Goal: Information Seeking & Learning: Learn about a topic

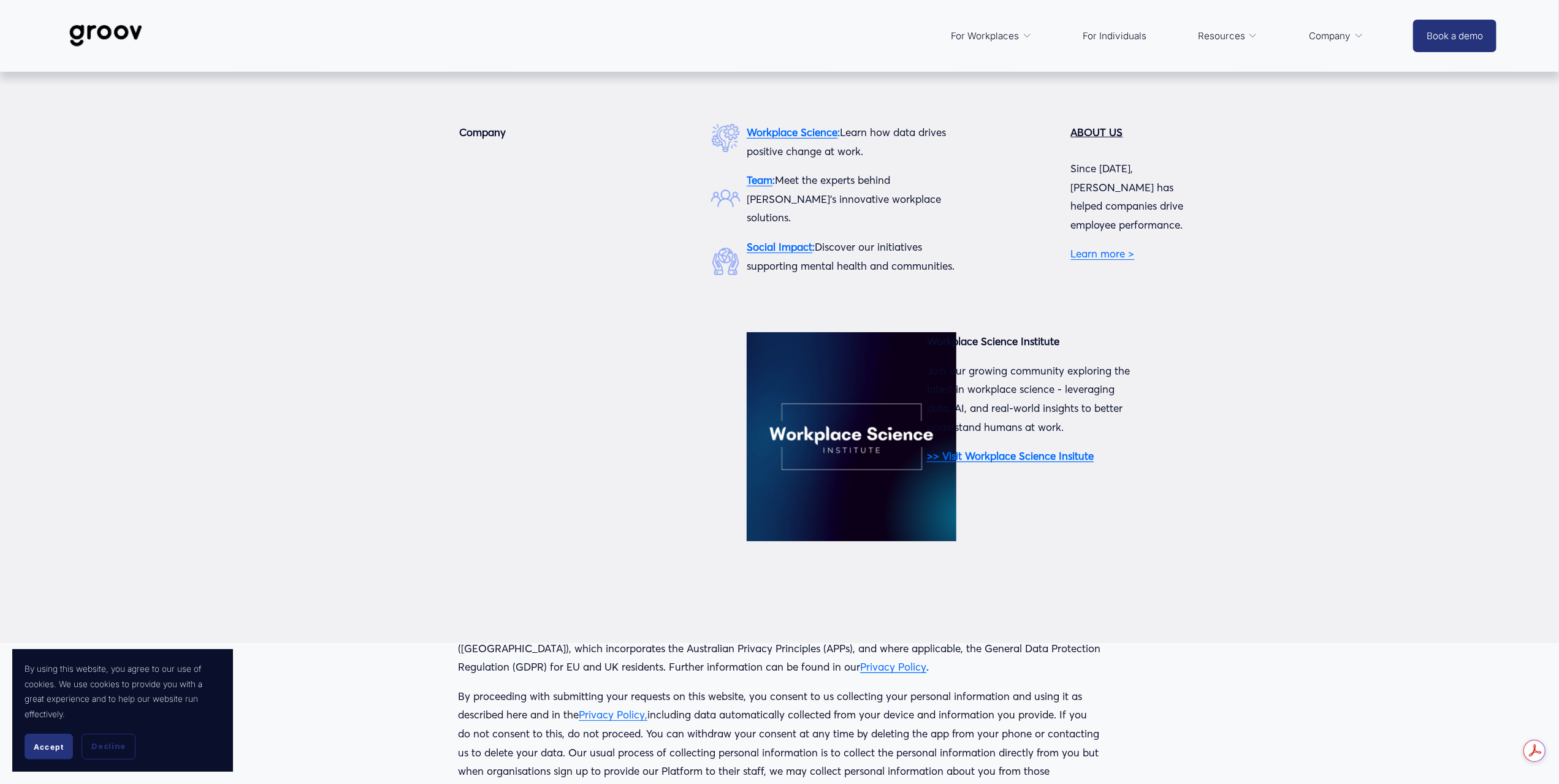
click at [1095, 247] on link "Learn more >" at bounding box center [1102, 253] width 64 height 13
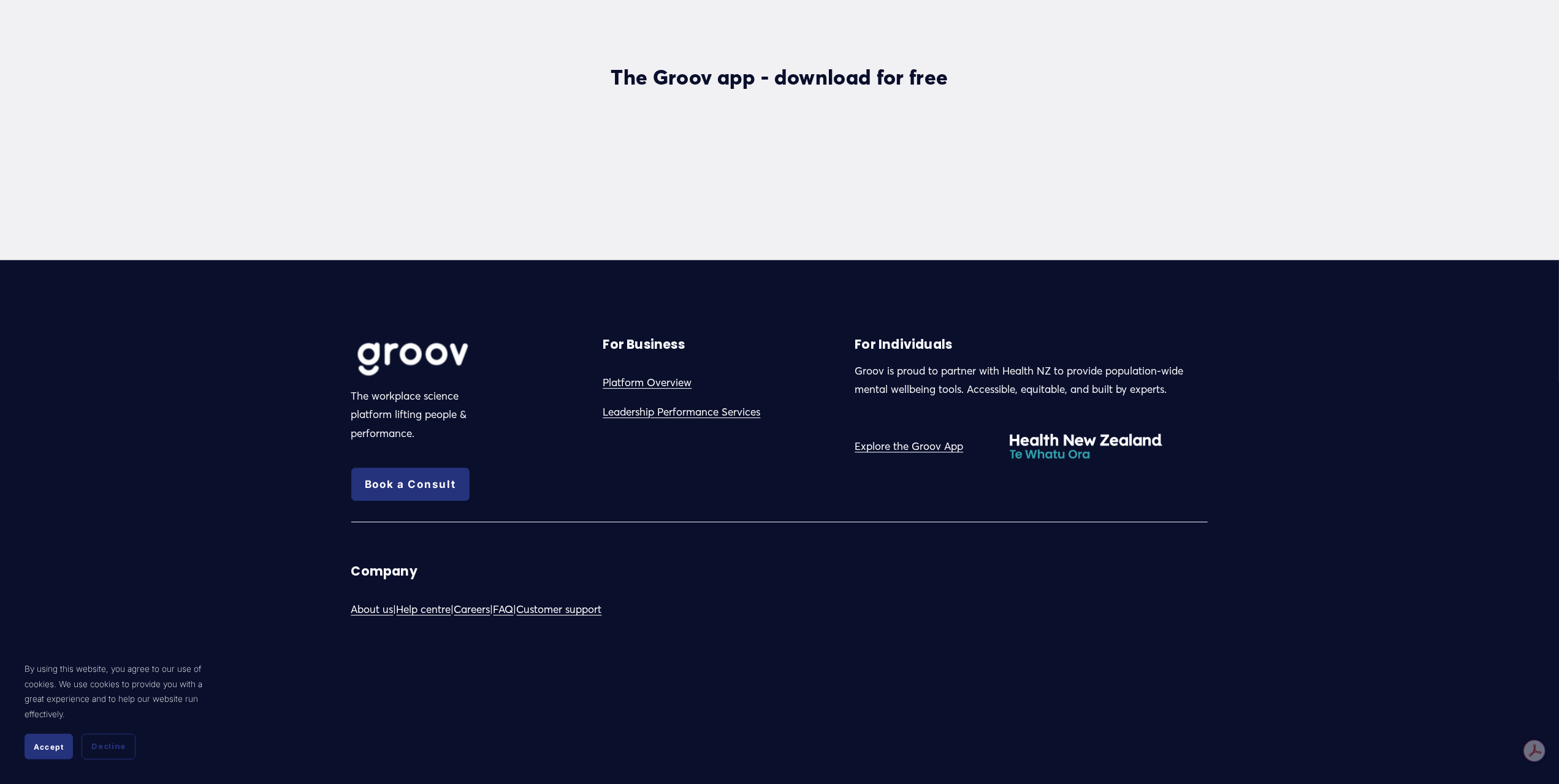
scroll to position [3698, 0]
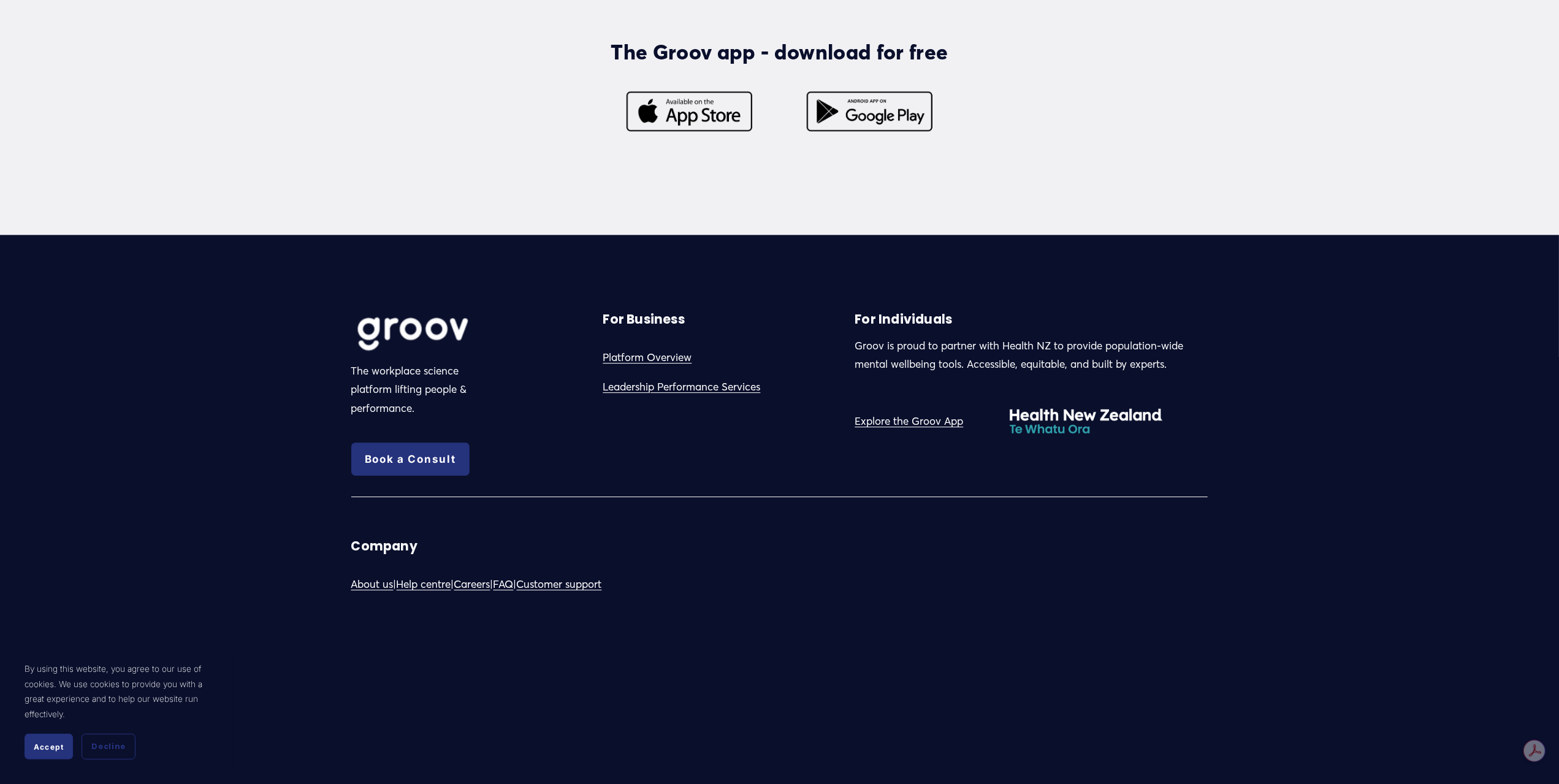
drag, startPoint x: 415, startPoint y: 315, endPoint x: 466, endPoint y: 628, distance: 317.1
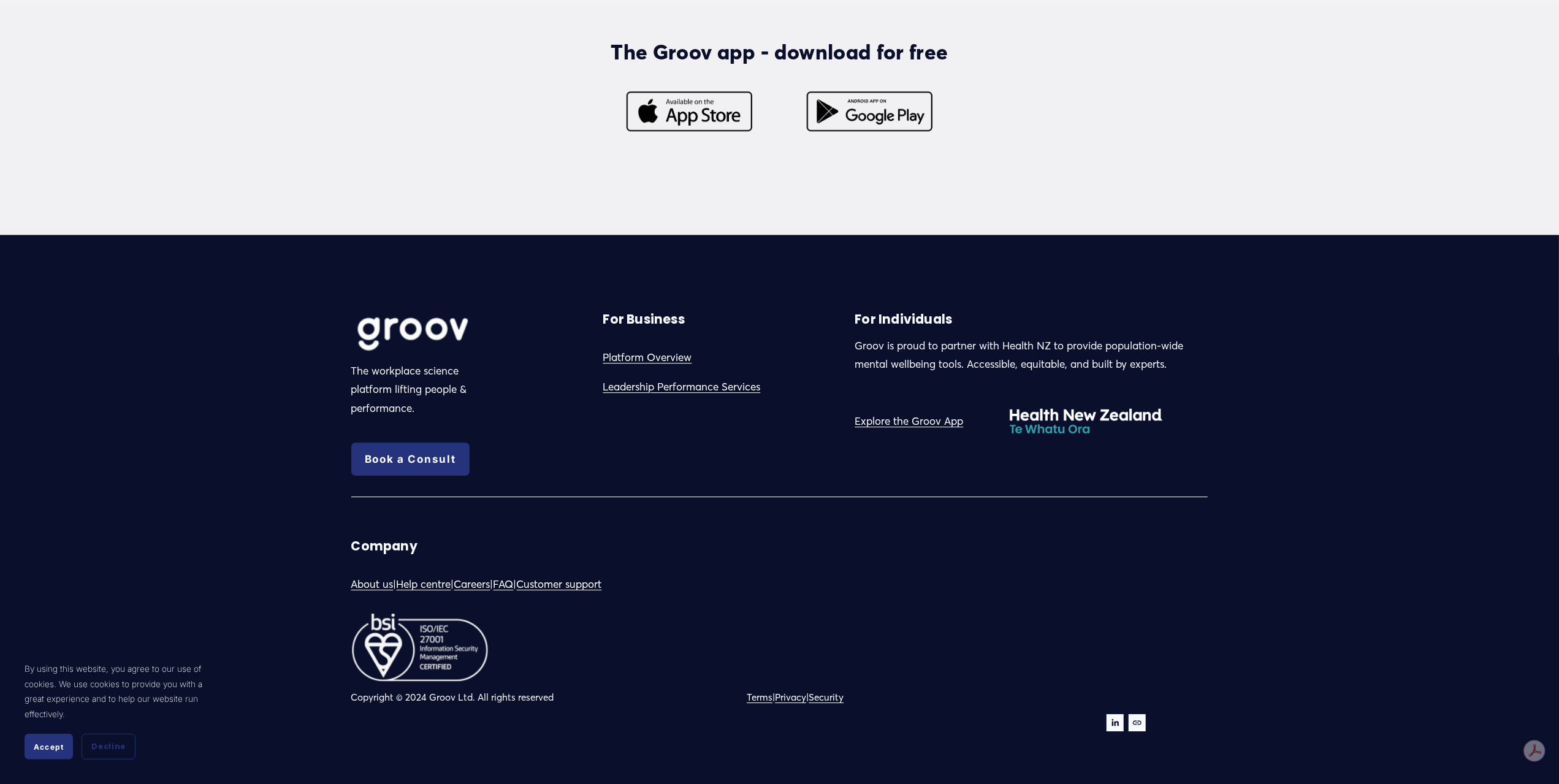
click at [796, 695] on link "Privacy" at bounding box center [790, 697] width 32 height 17
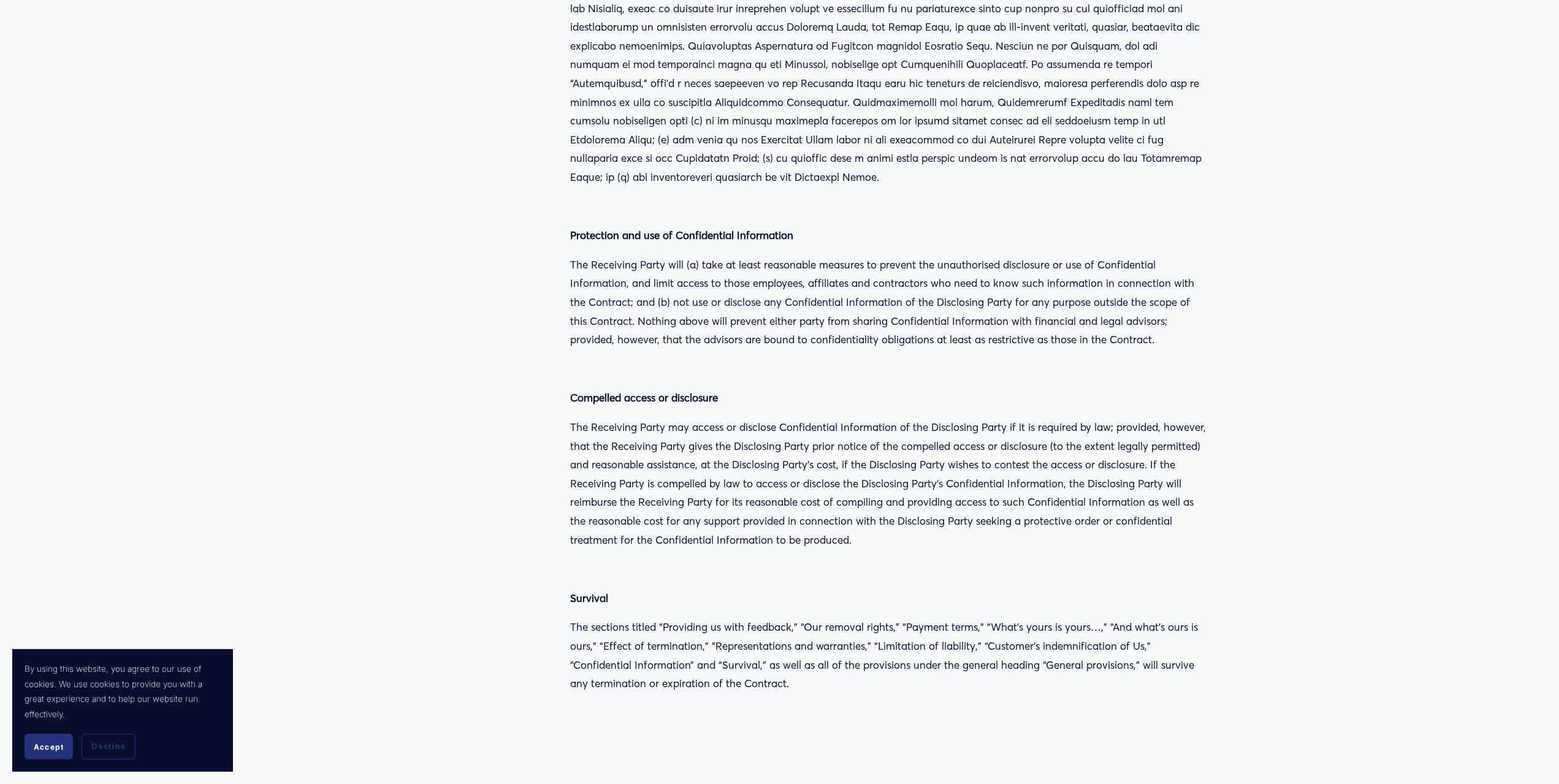
scroll to position [8274, 0]
click at [738, 556] on p at bounding box center [890, 565] width 638 height 19
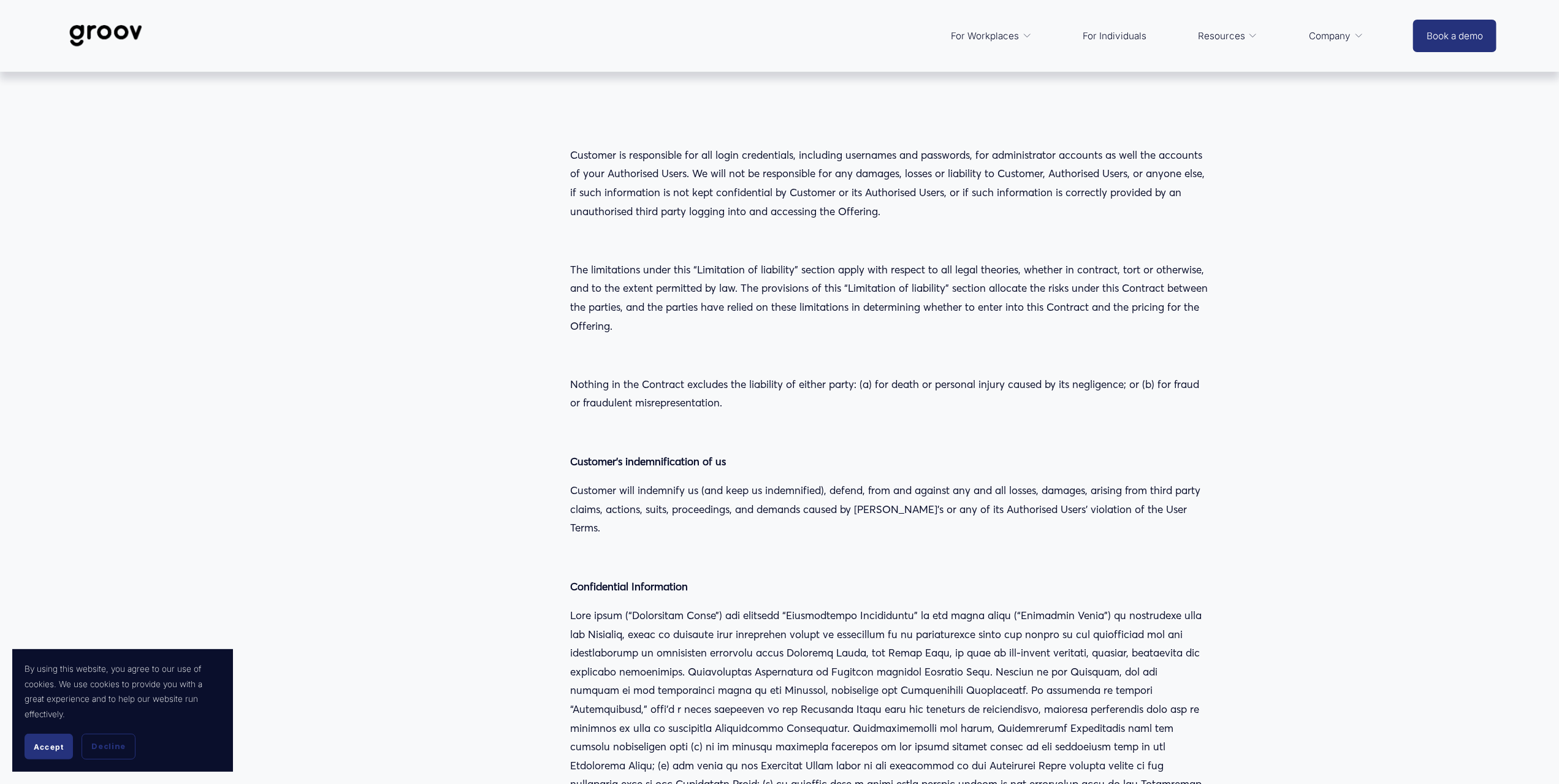
scroll to position [0, 0]
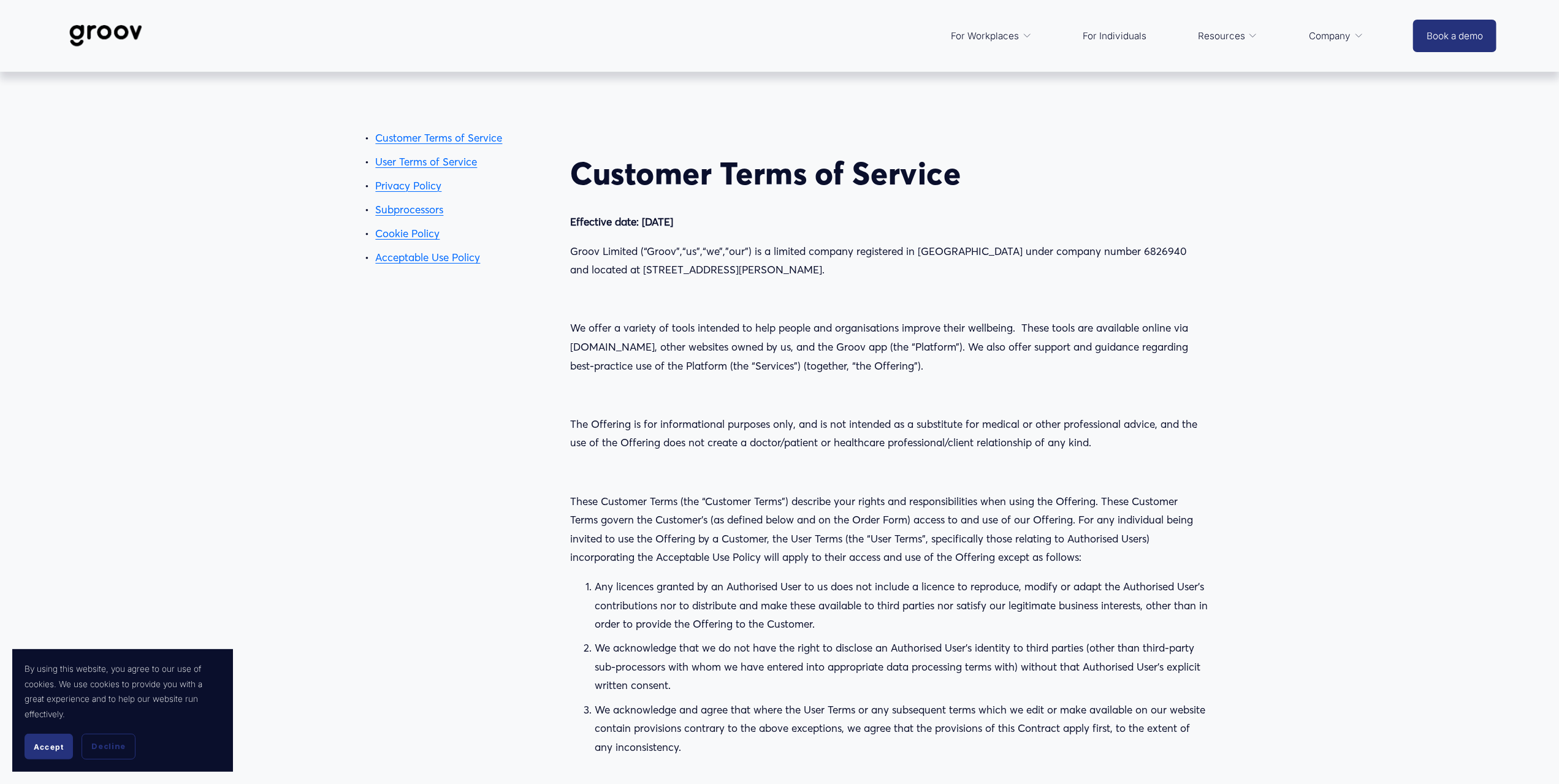
drag, startPoint x: 857, startPoint y: 564, endPoint x: 731, endPoint y: 8, distance: 570.1
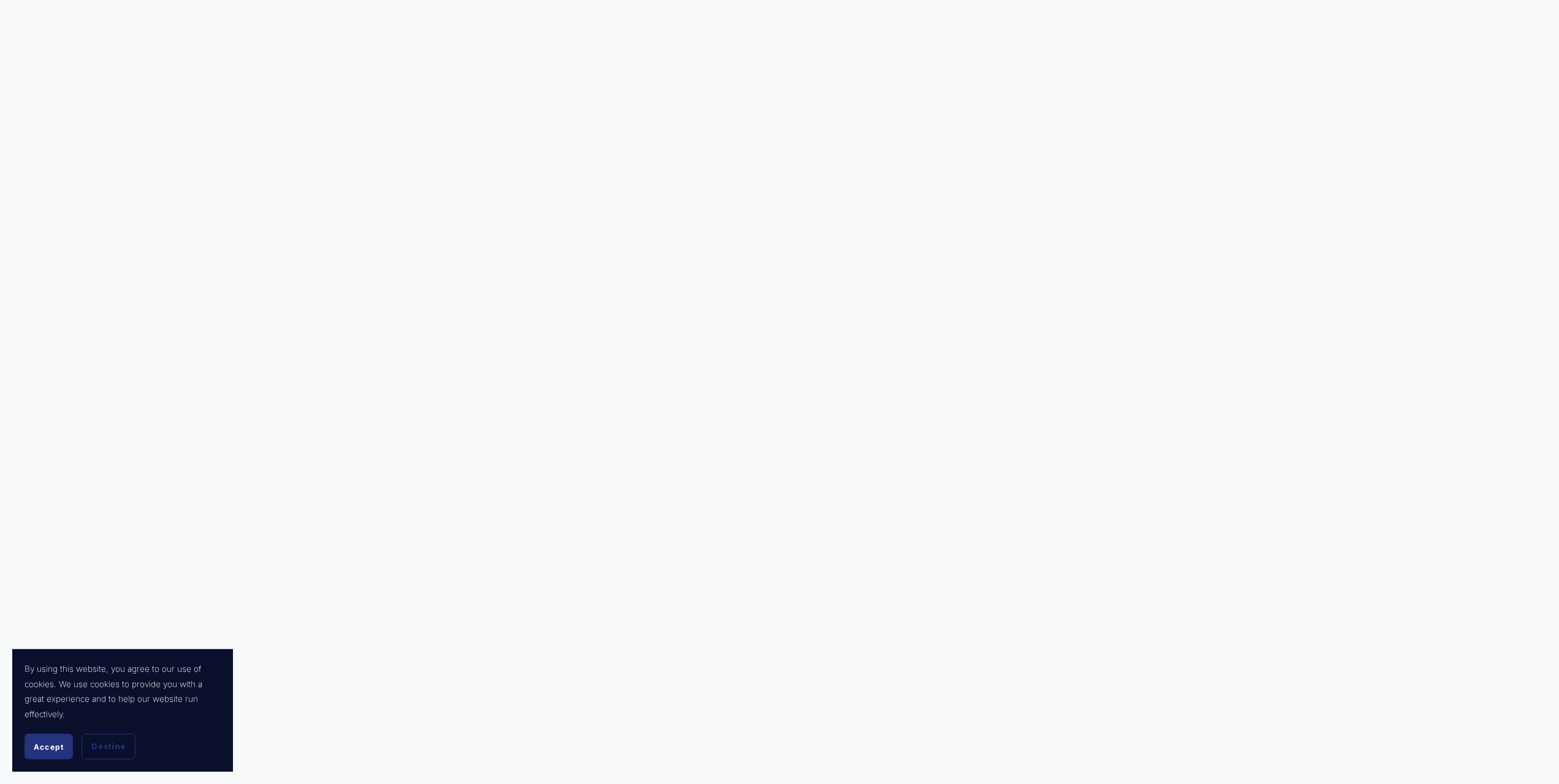
drag, startPoint x: 1195, startPoint y: 125, endPoint x: 1208, endPoint y: 690, distance: 565.1
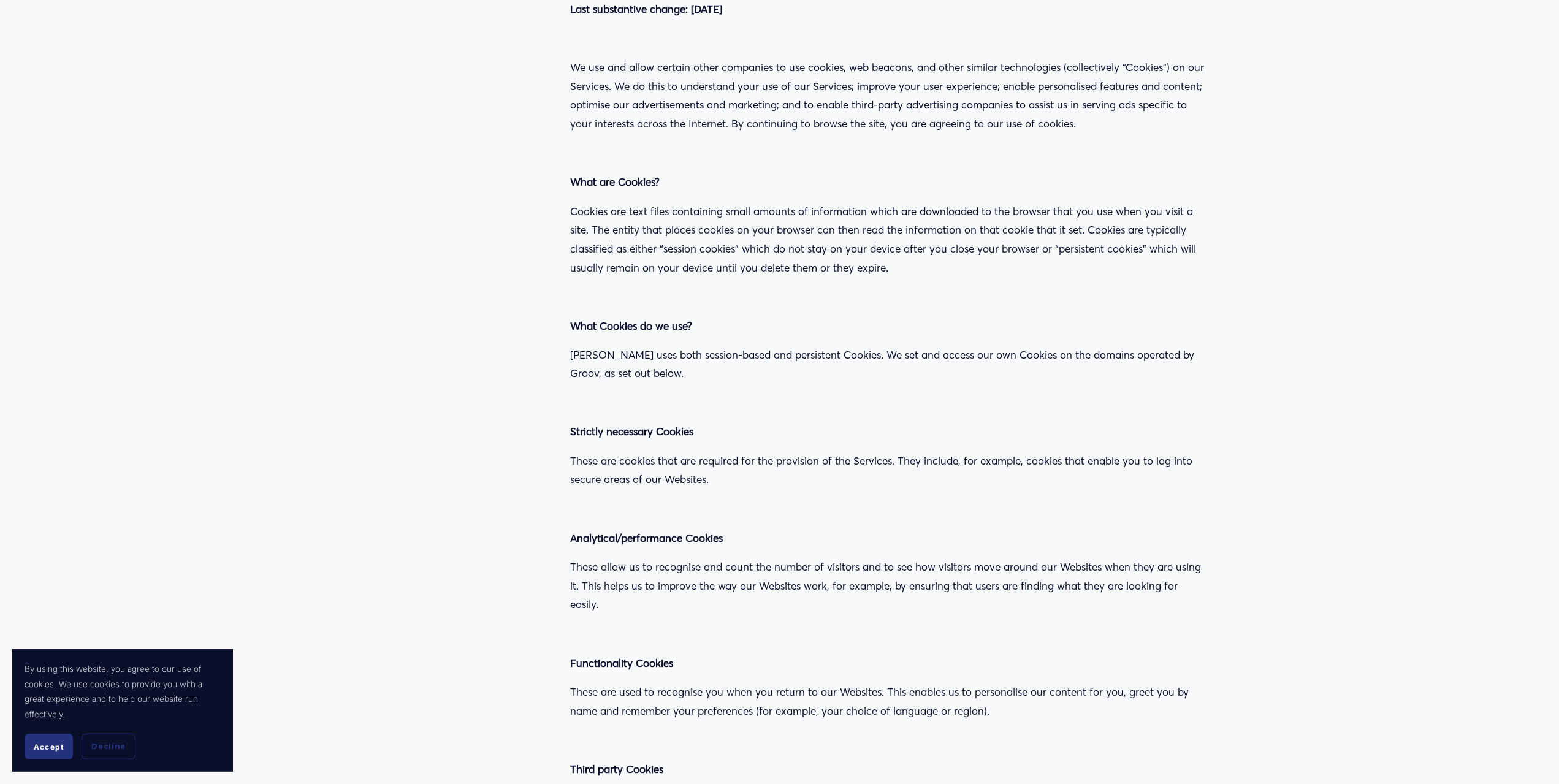
scroll to position [25535, 0]
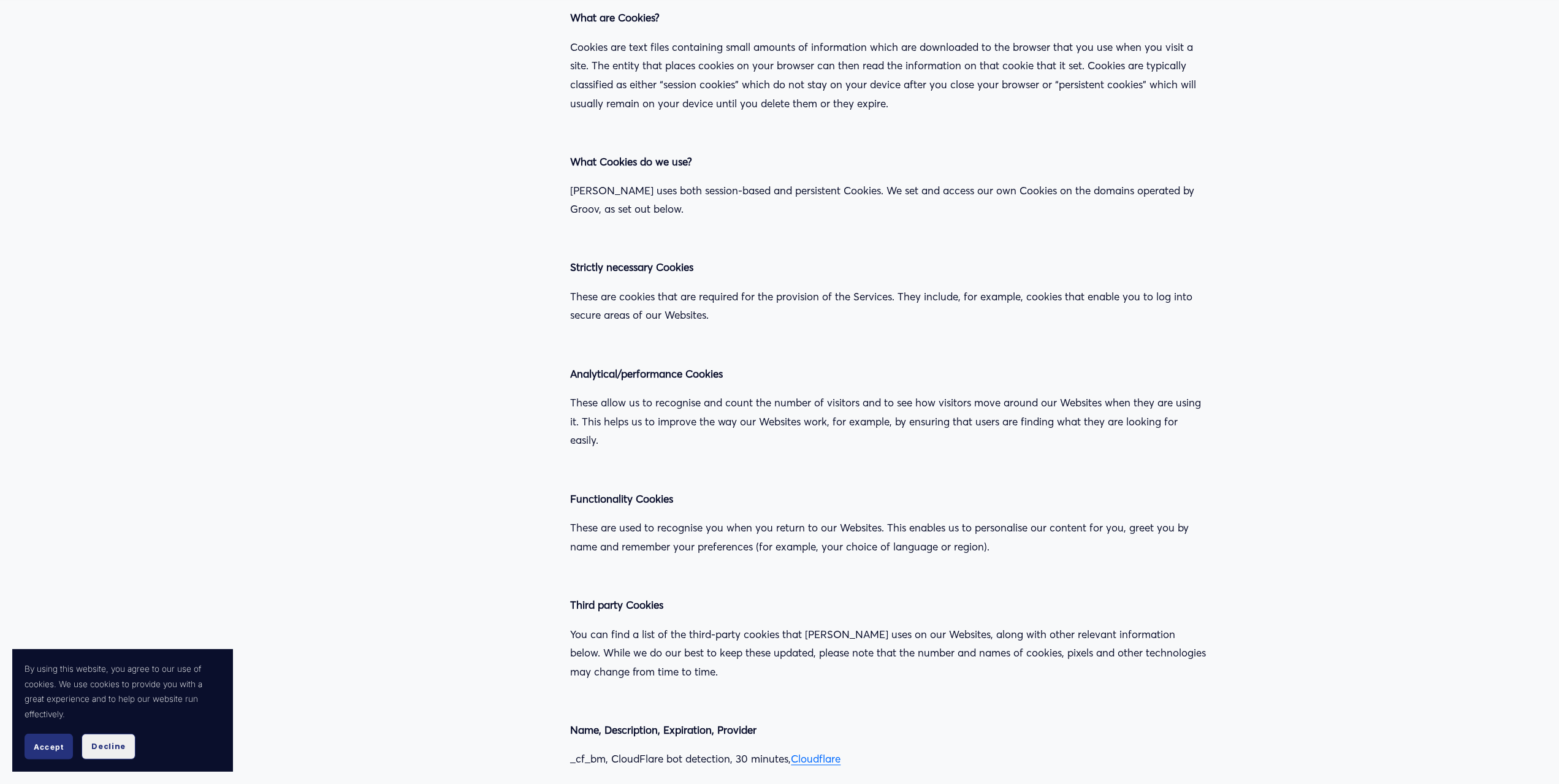
click at [112, 743] on span "Decline" at bounding box center [109, 746] width 35 height 11
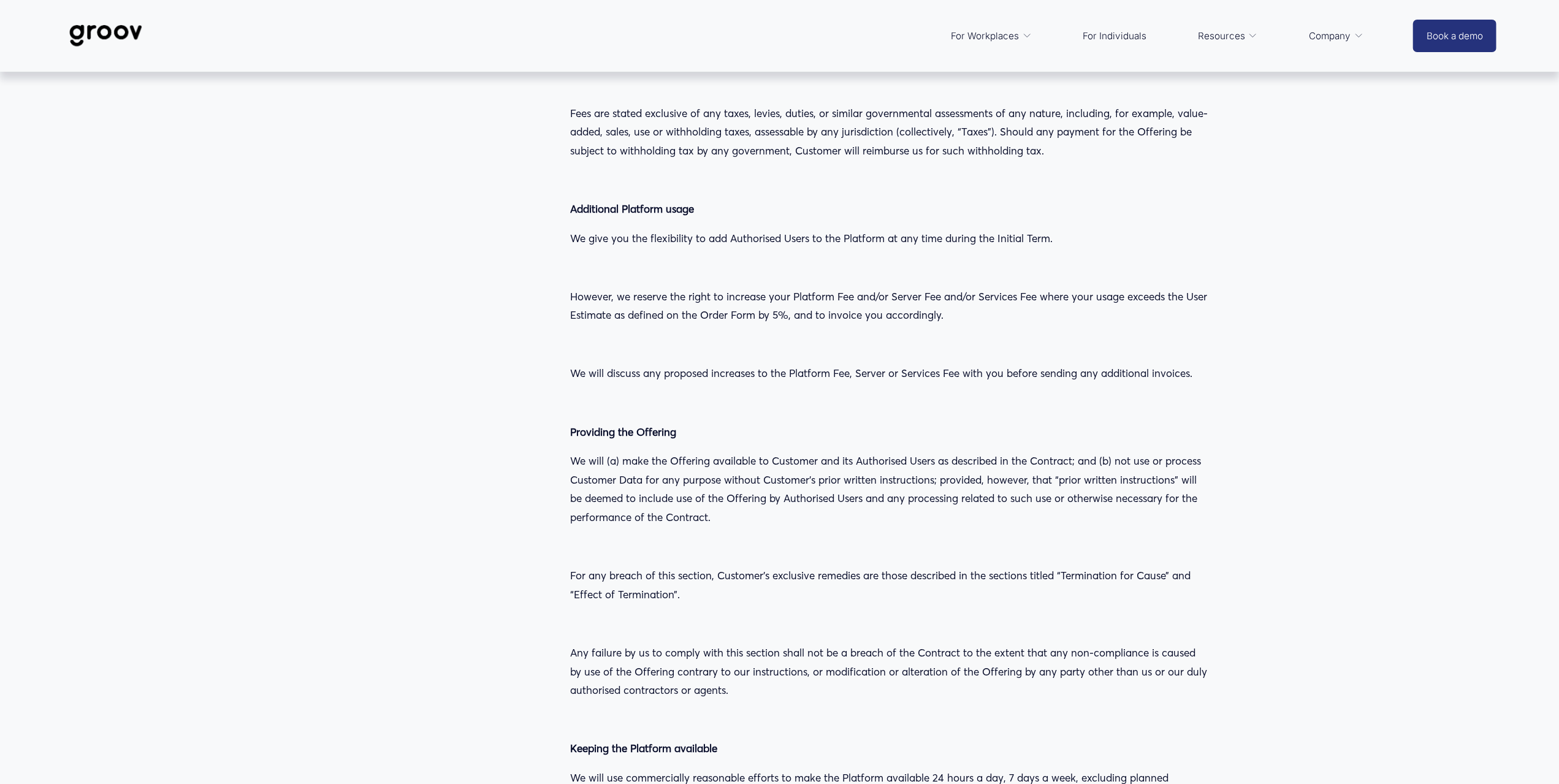
drag, startPoint x: 498, startPoint y: 589, endPoint x: 481, endPoint y: 99, distance: 490.3
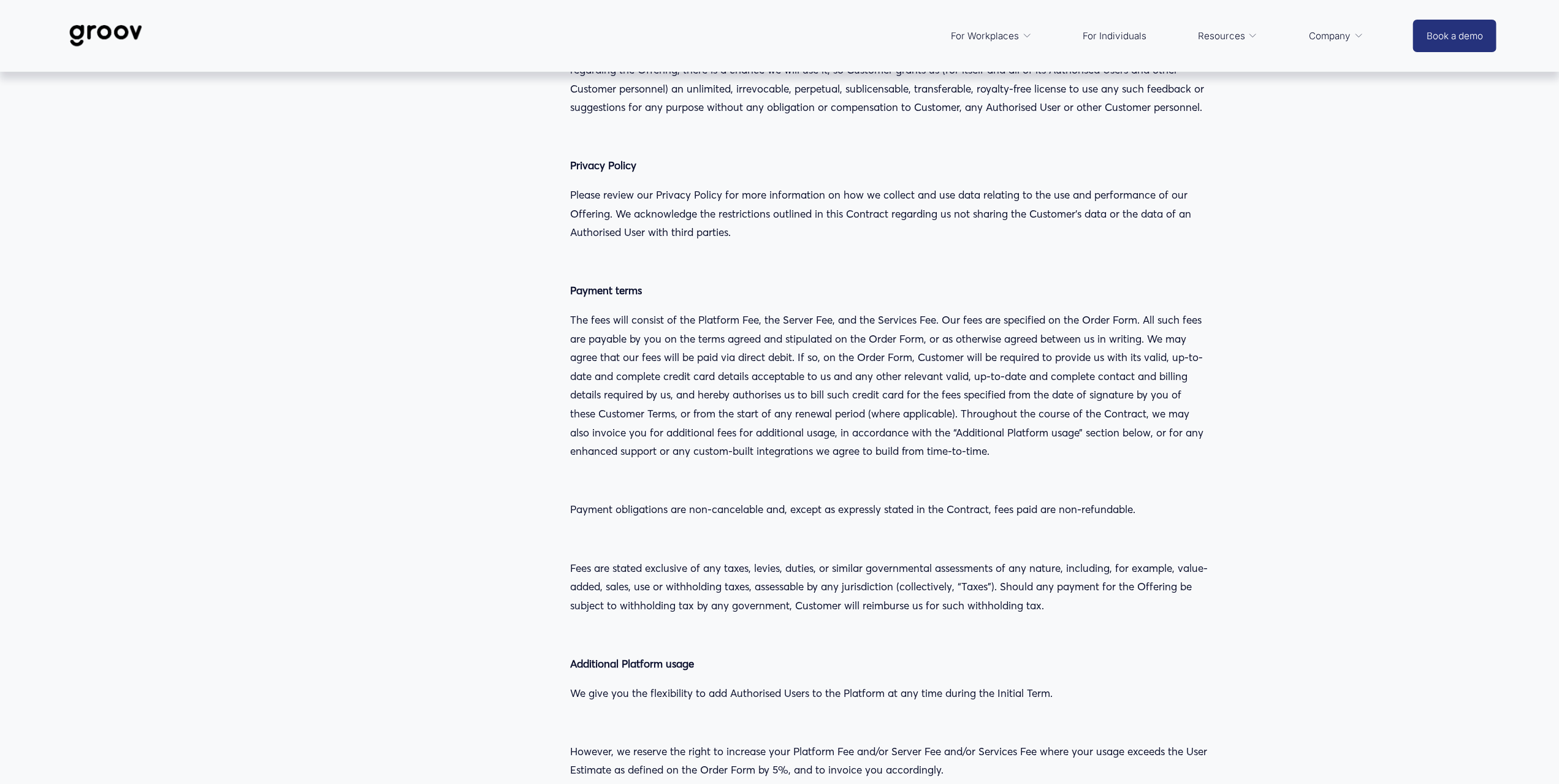
click at [129, 29] on img at bounding box center [106, 35] width 86 height 41
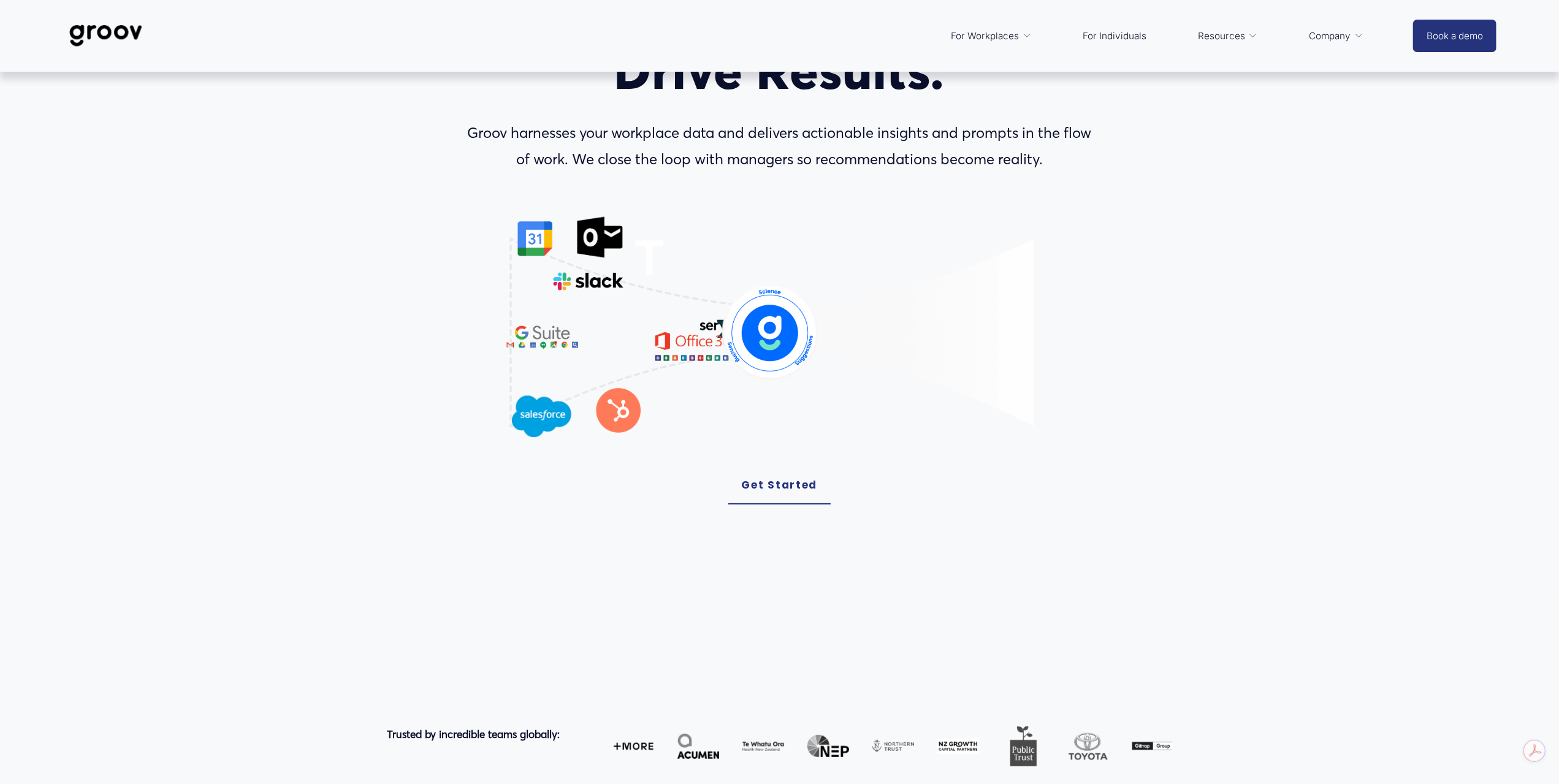
scroll to position [184, 0]
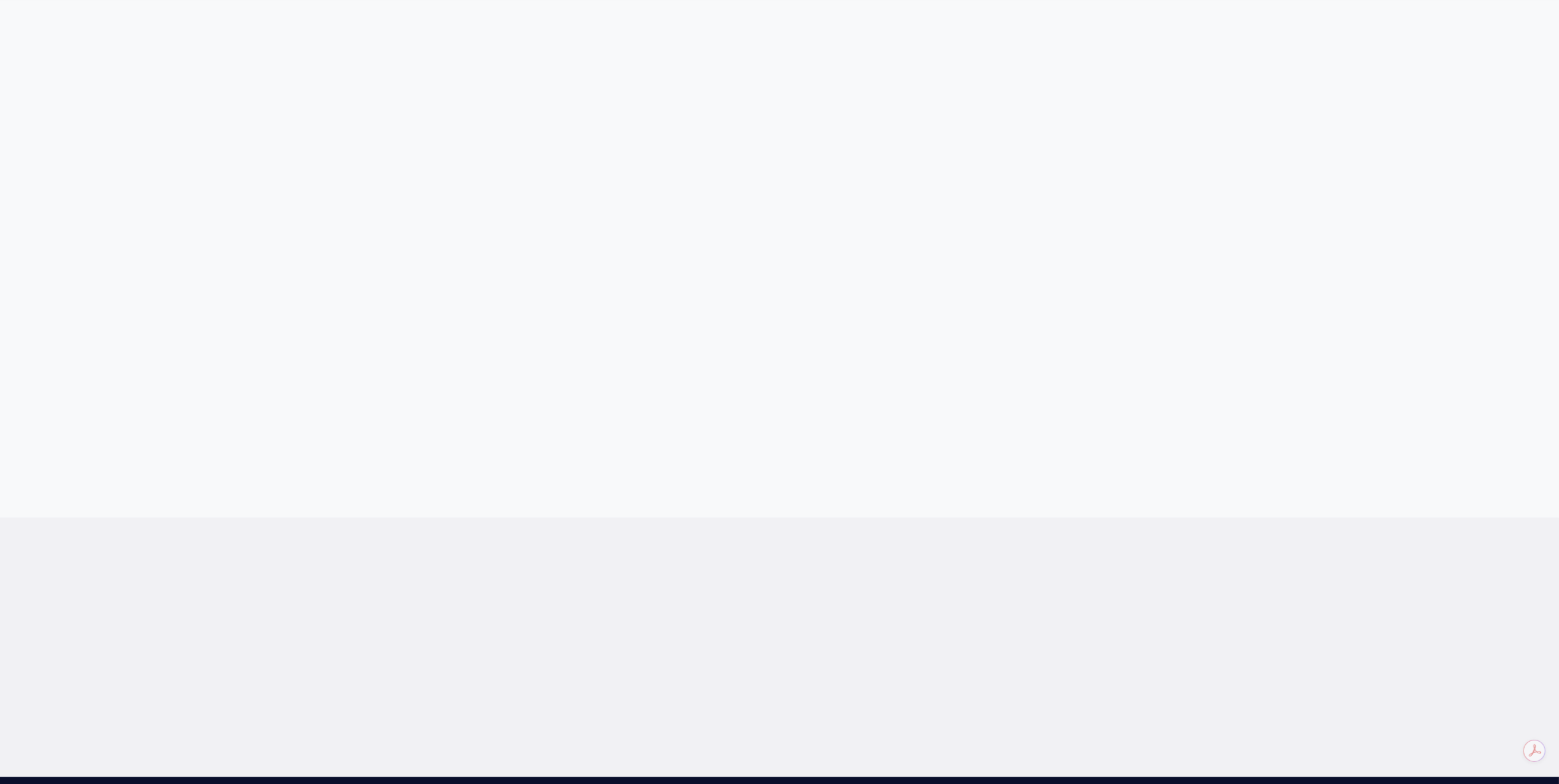
drag, startPoint x: 1218, startPoint y: 233, endPoint x: 1232, endPoint y: 692, distance: 459.2
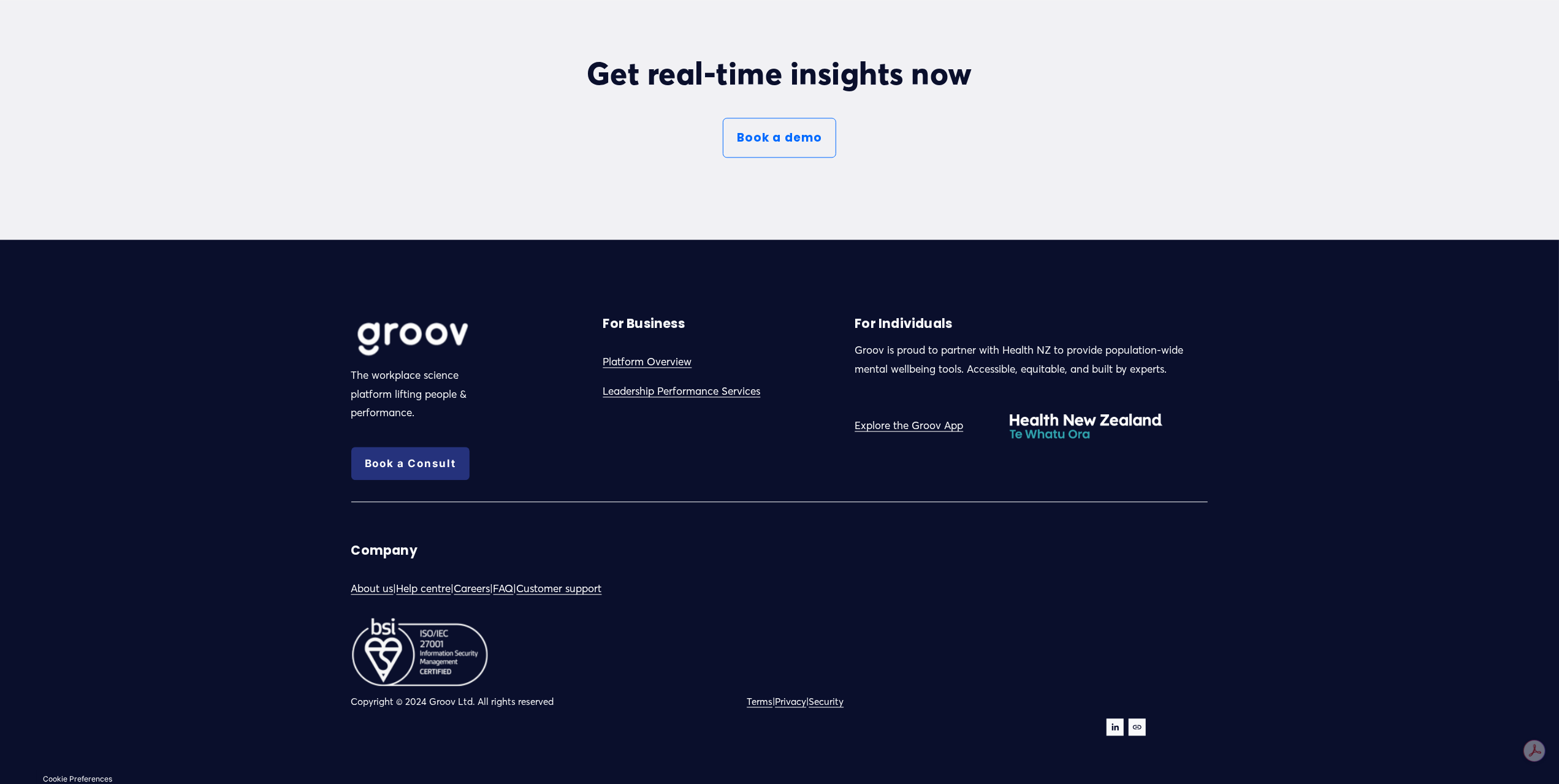
scroll to position [7426, 0]
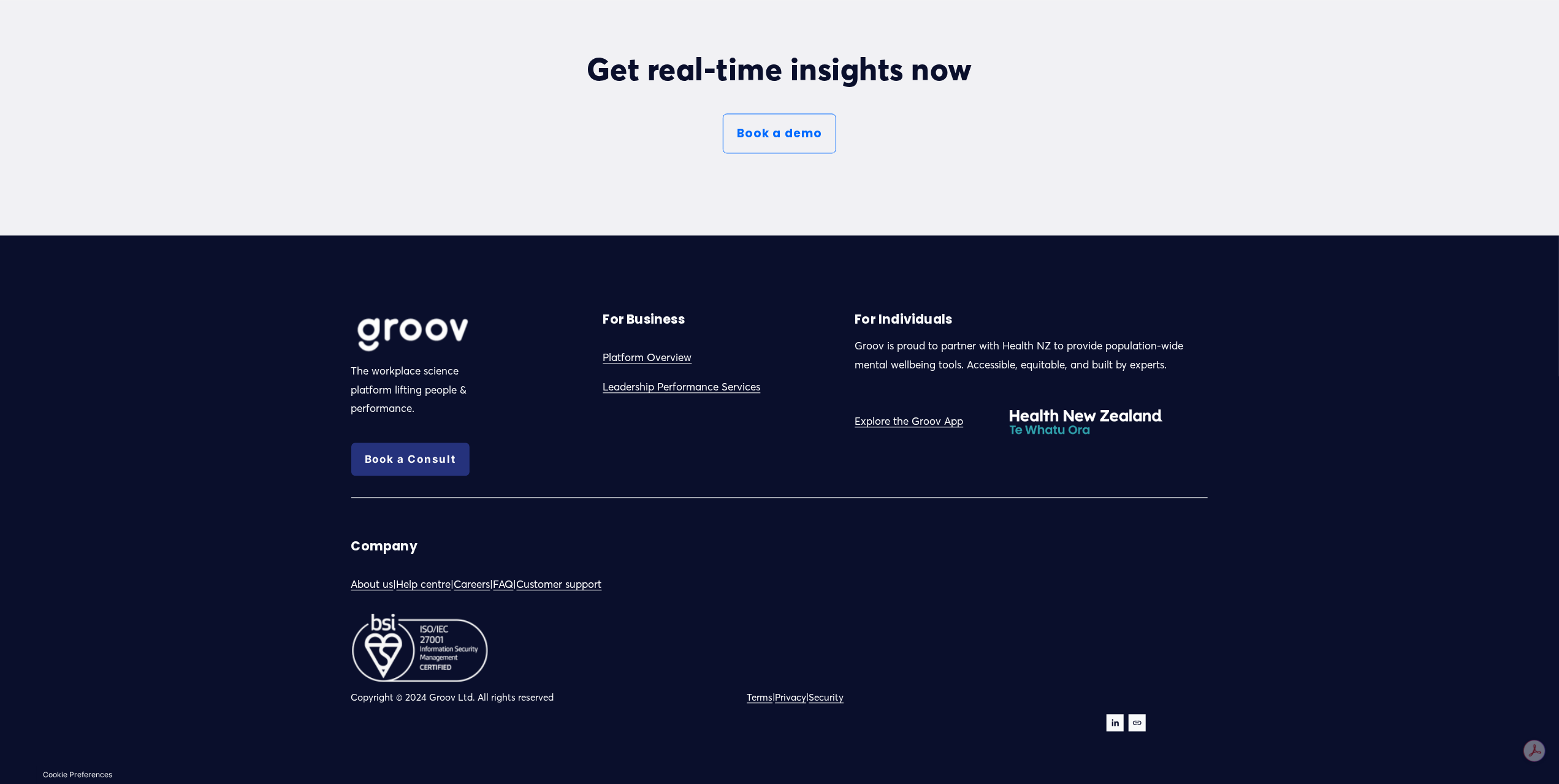
drag, startPoint x: 1127, startPoint y: 678, endPoint x: 1115, endPoint y: 653, distance: 27.7
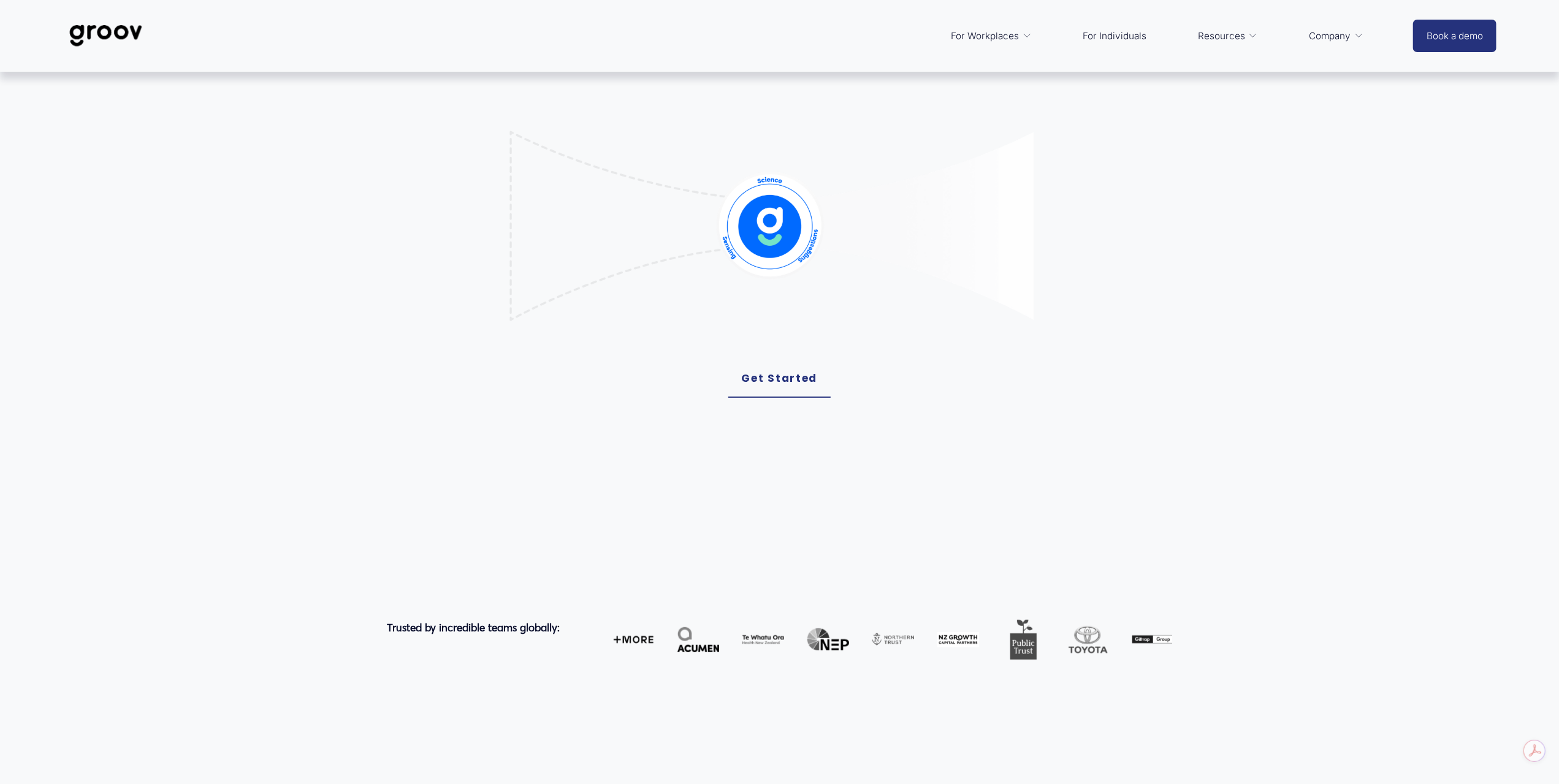
scroll to position [0, 0]
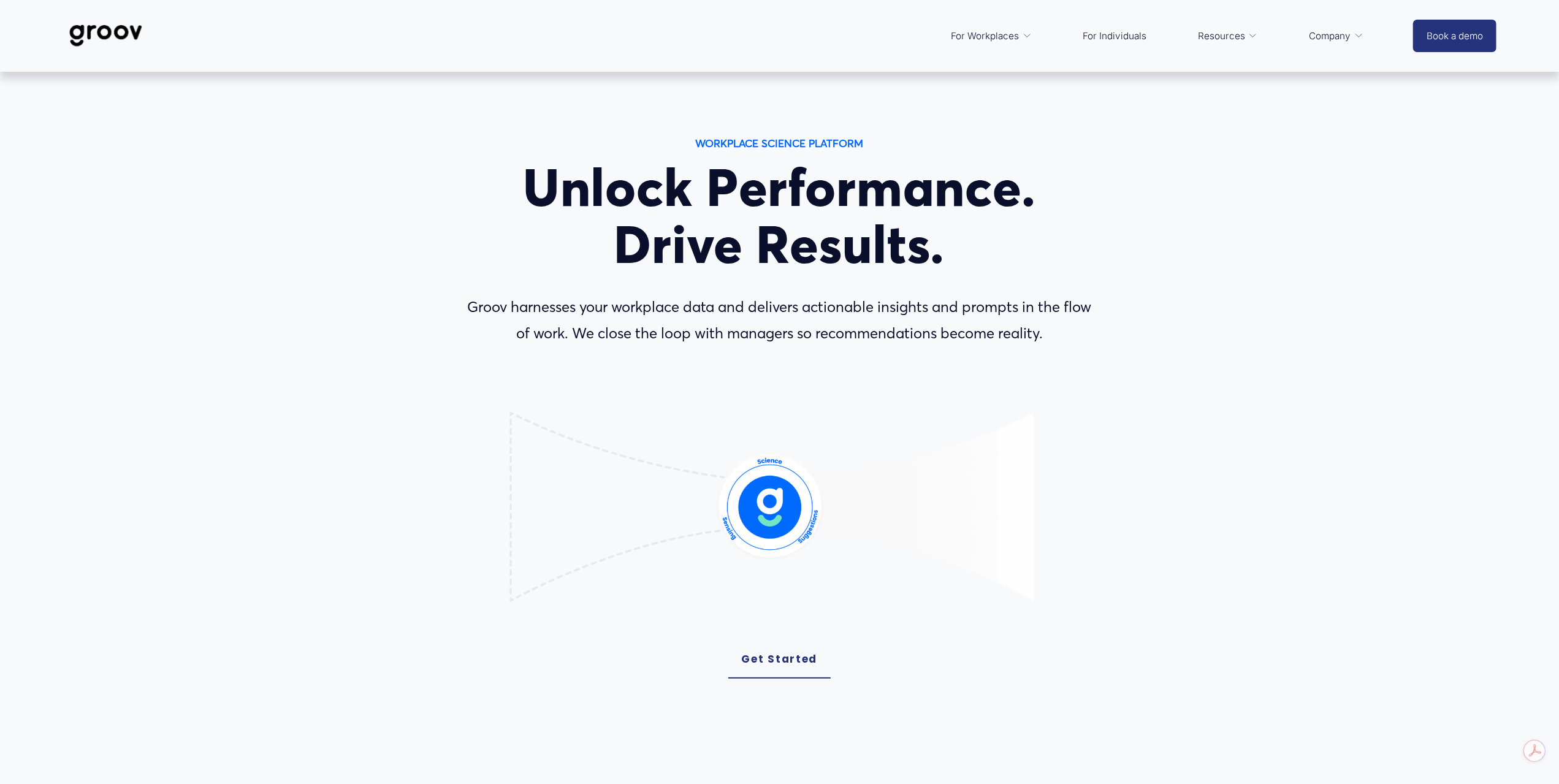
drag, startPoint x: 1011, startPoint y: 578, endPoint x: 915, endPoint y: 136, distance: 452.3
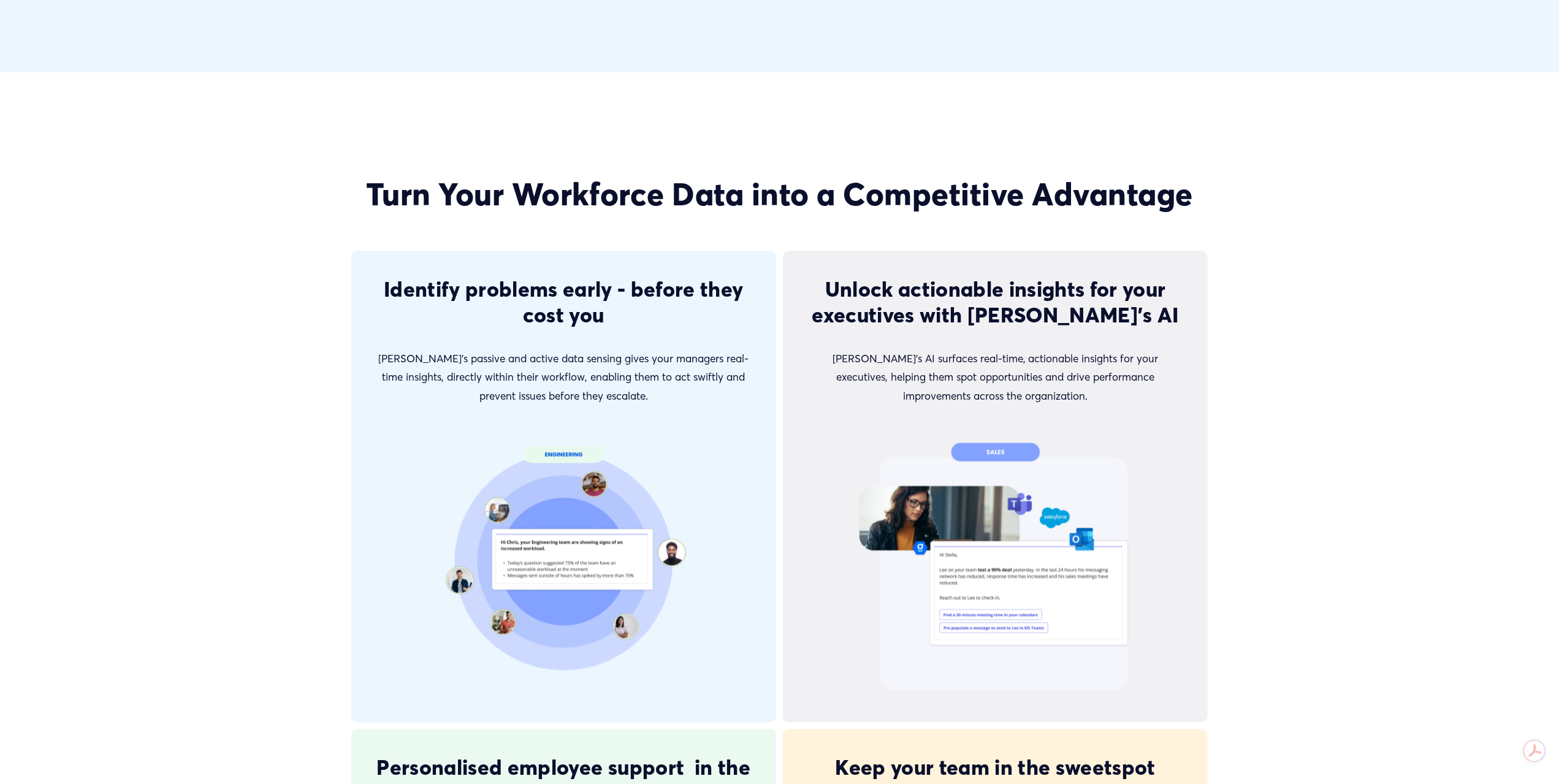
scroll to position [2697, 0]
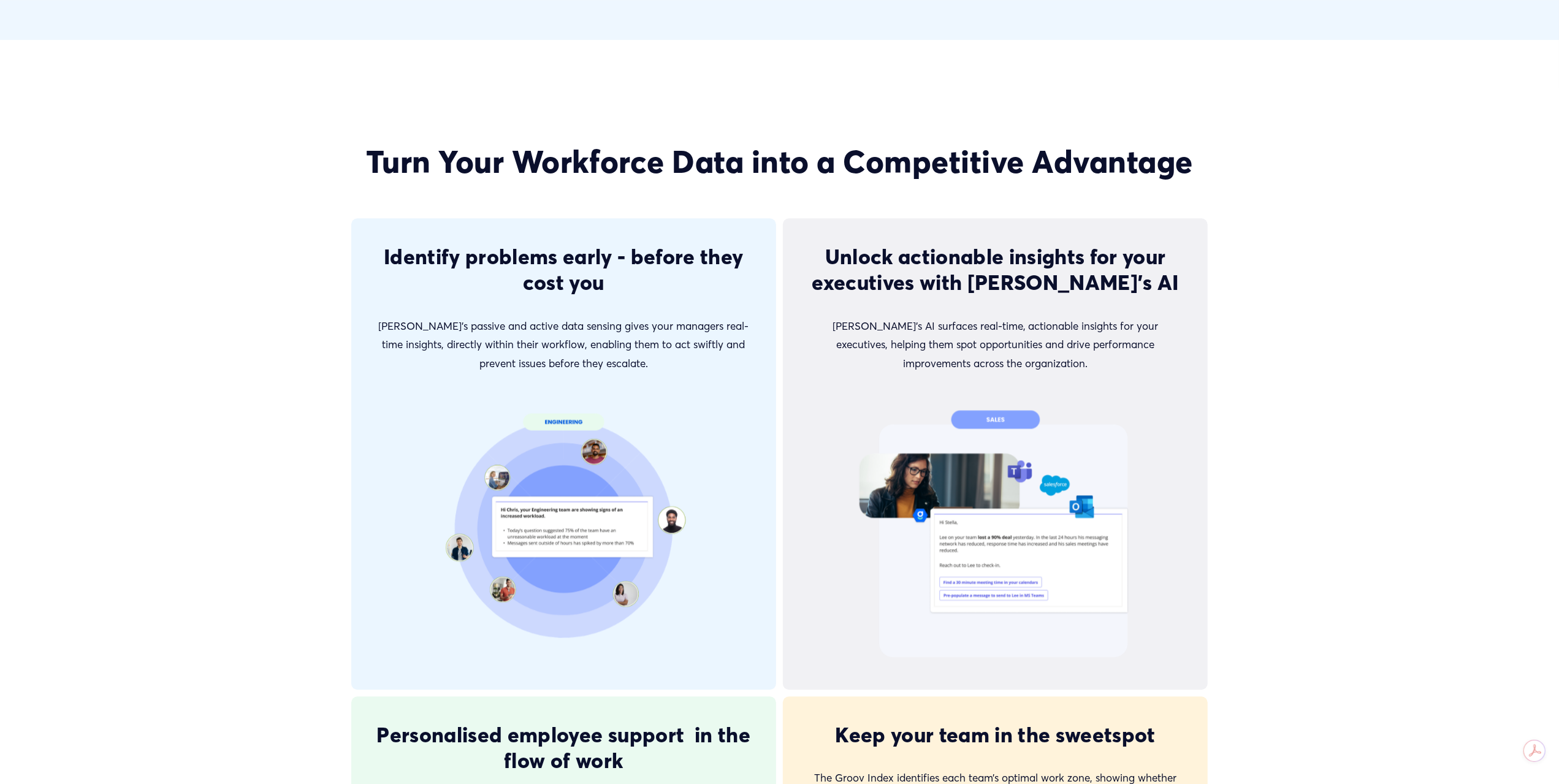
drag, startPoint x: 1237, startPoint y: 198, endPoint x: 1239, endPoint y: 229, distance: 31.1
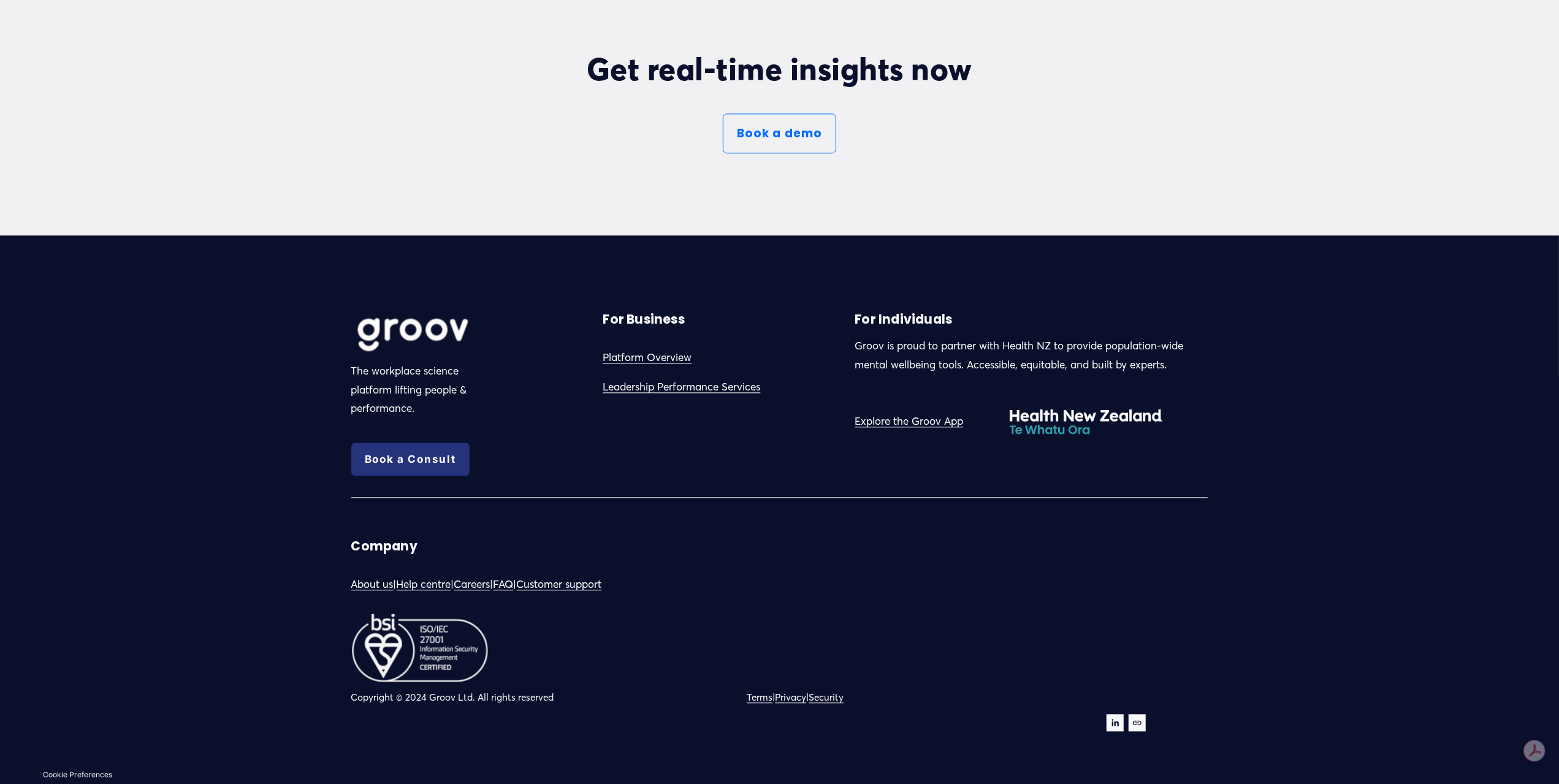
scroll to position [7426, 0]
click at [938, 419] on link "Explore the Groov App" at bounding box center [908, 421] width 109 height 19
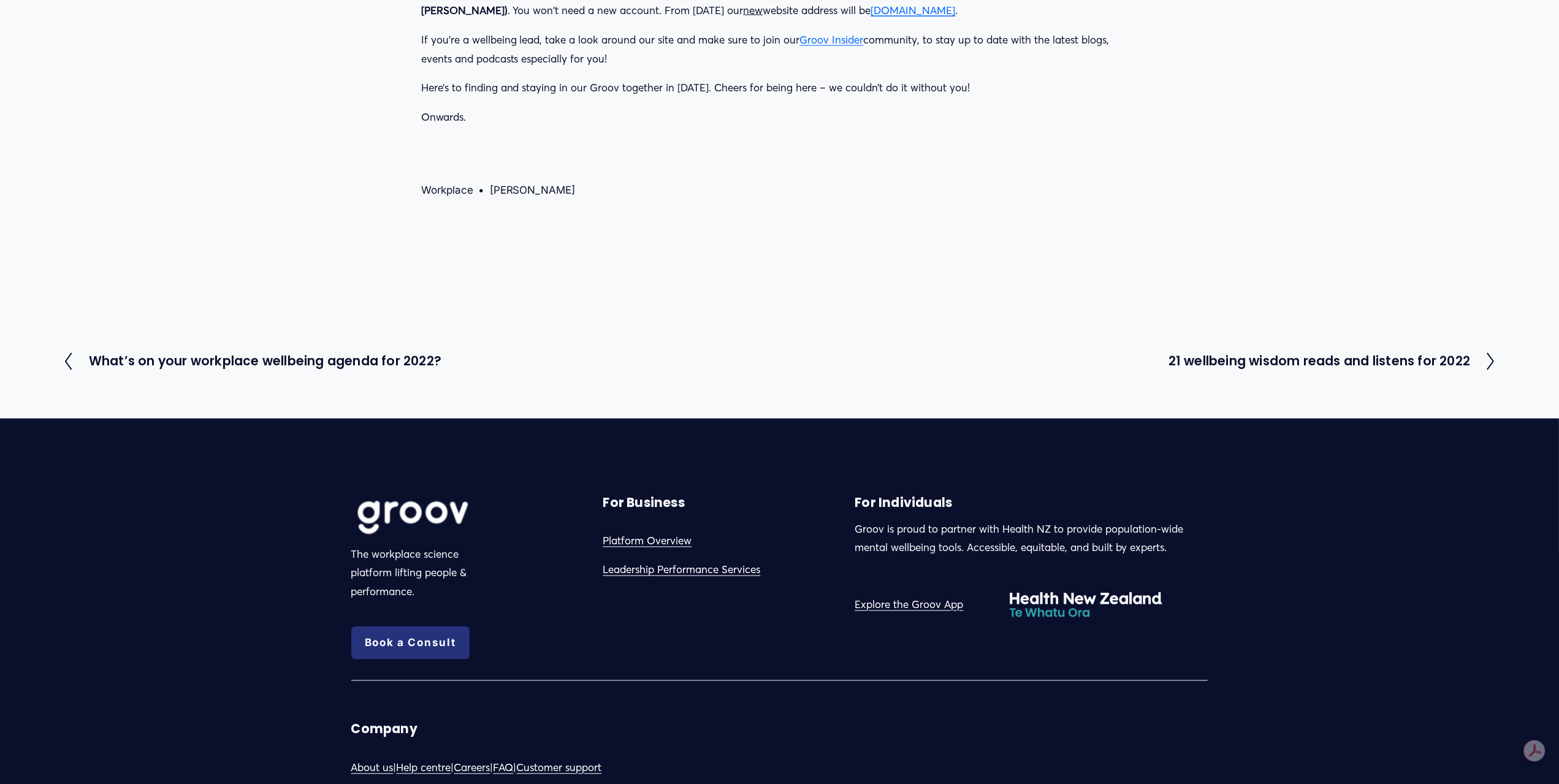
scroll to position [2263, 0]
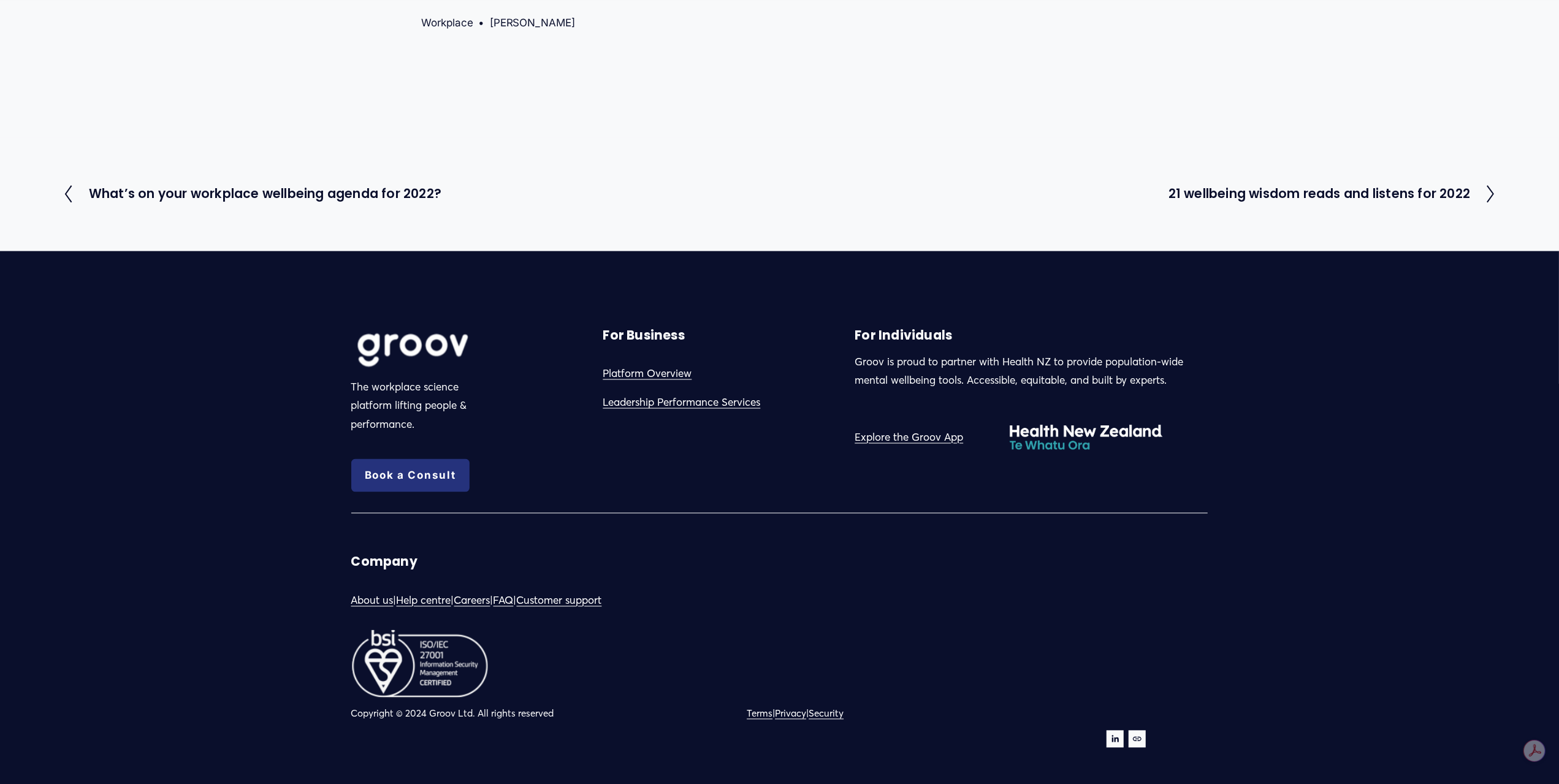
click at [800, 705] on link "Privacy" at bounding box center [790, 714] width 32 height 17
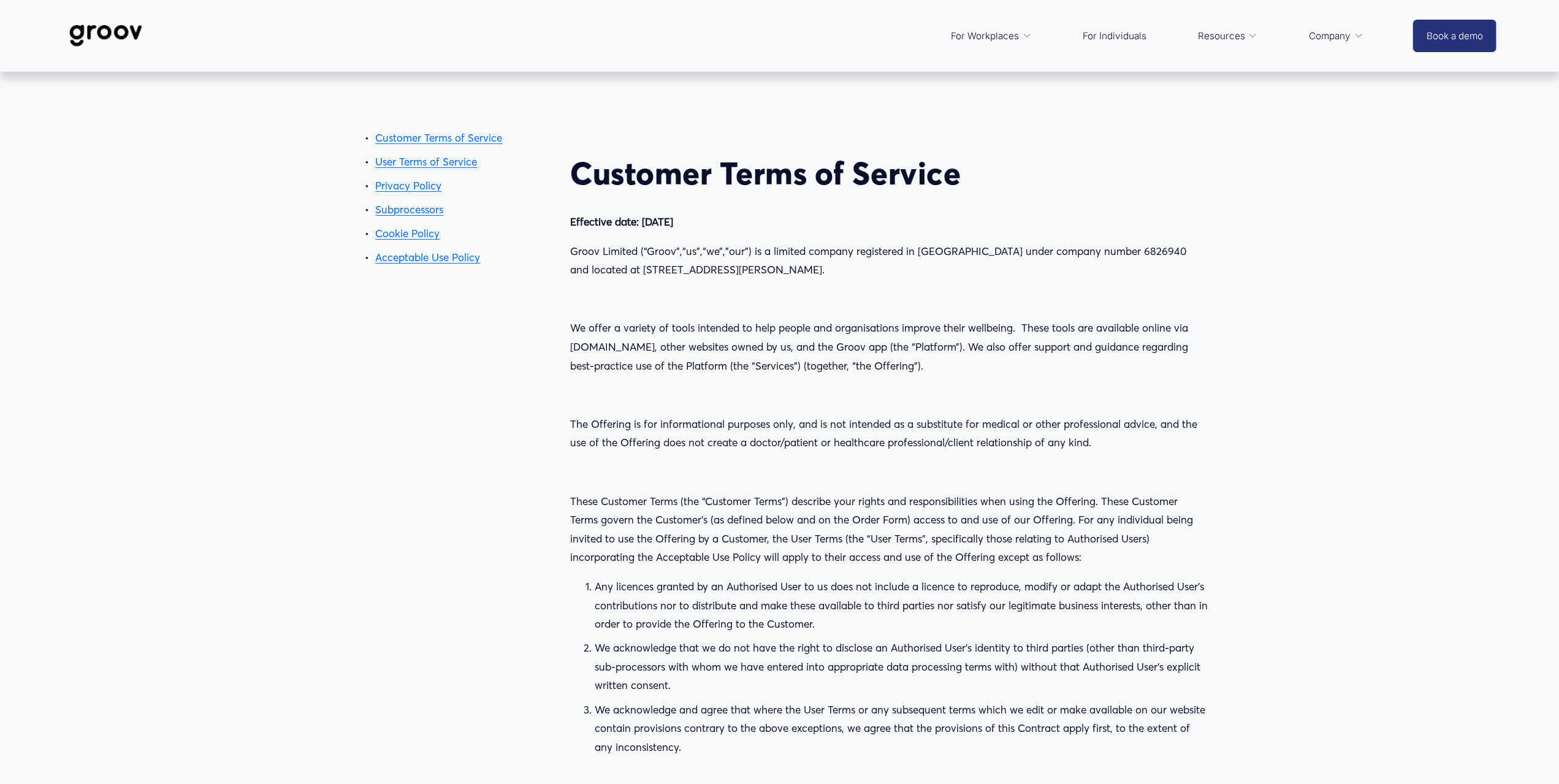
drag, startPoint x: 953, startPoint y: 330, endPoint x: 883, endPoint y: 95, distance: 245.2
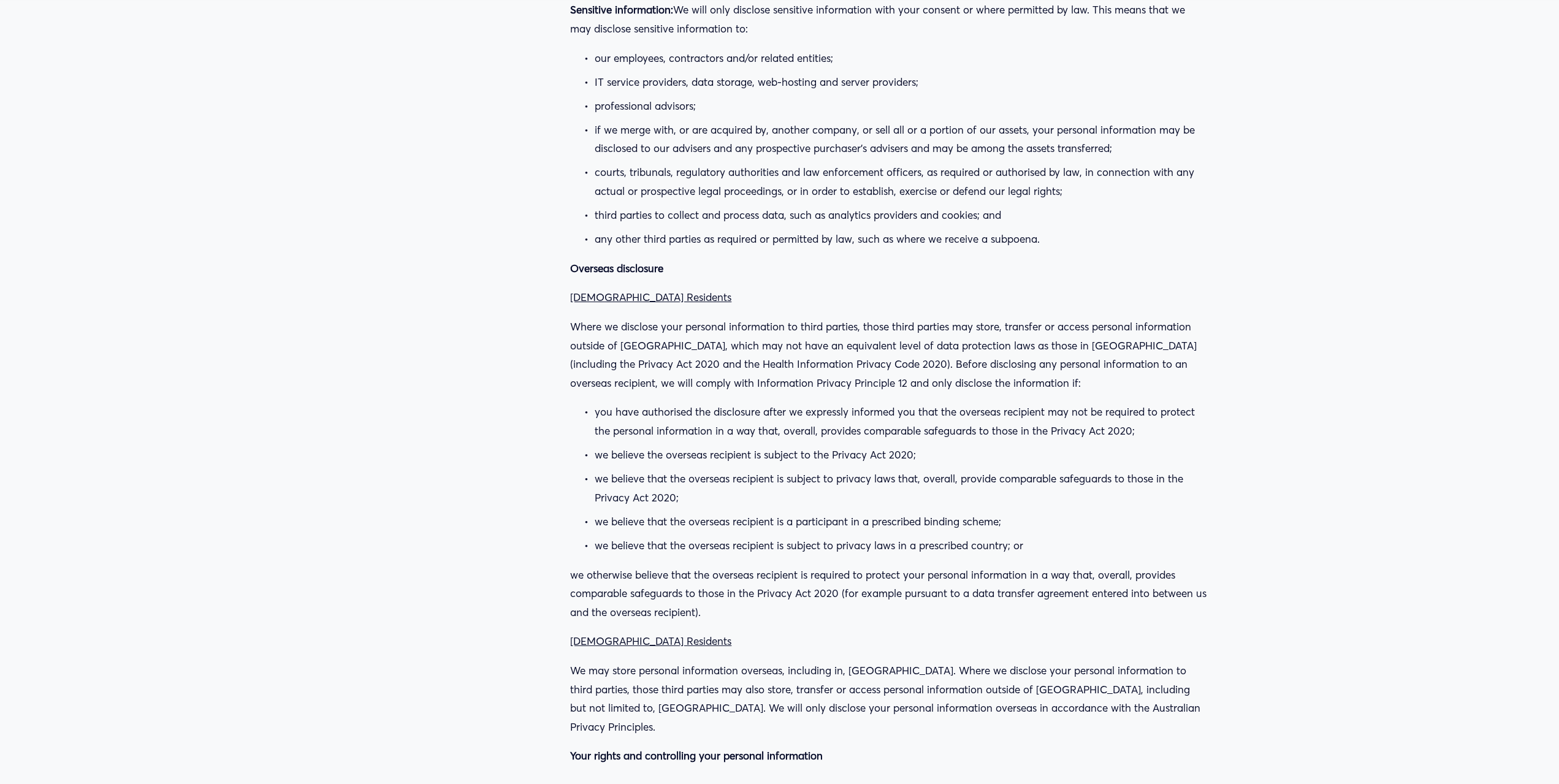
scroll to position [18477, 0]
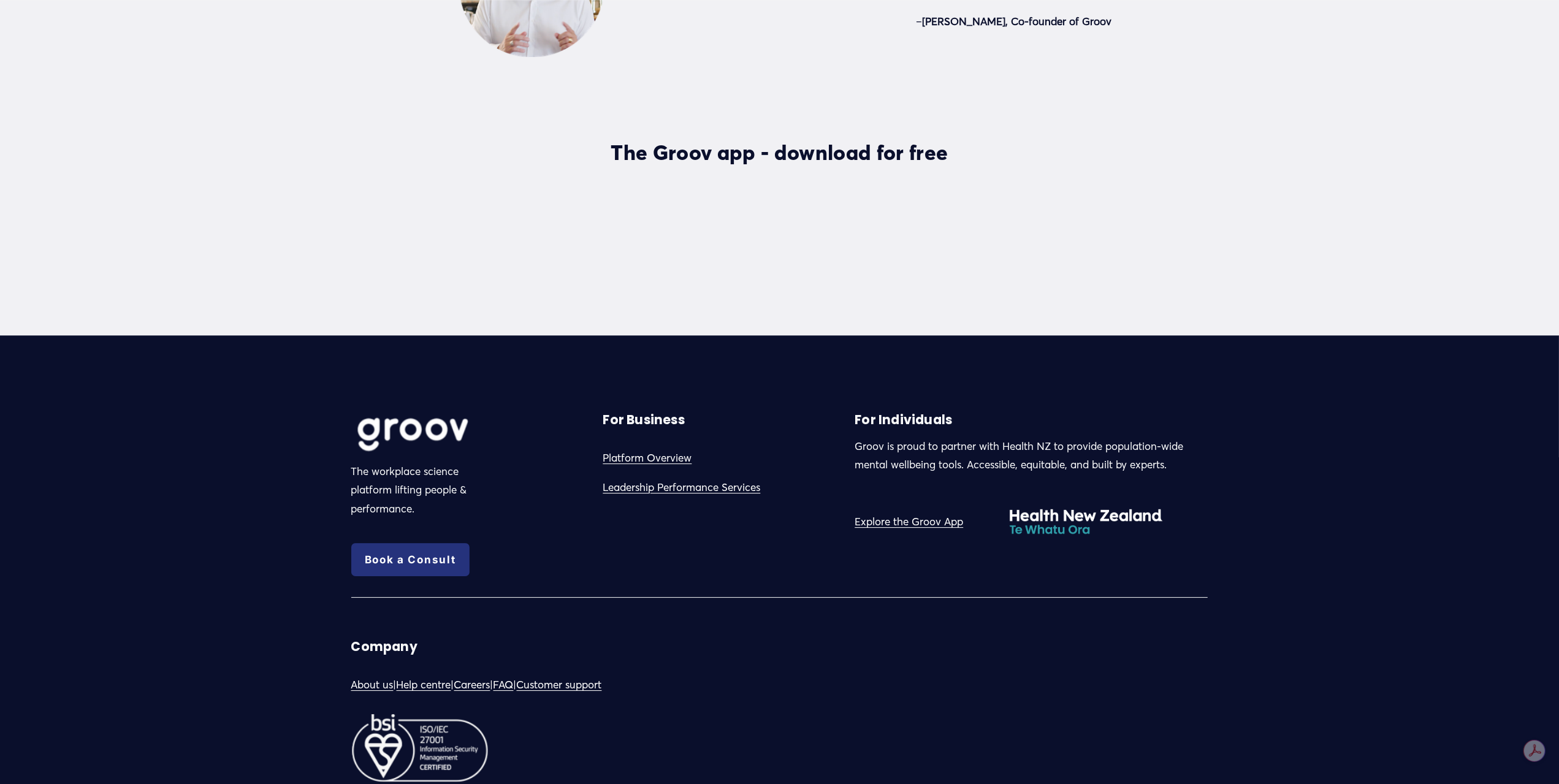
scroll to position [3698, 0]
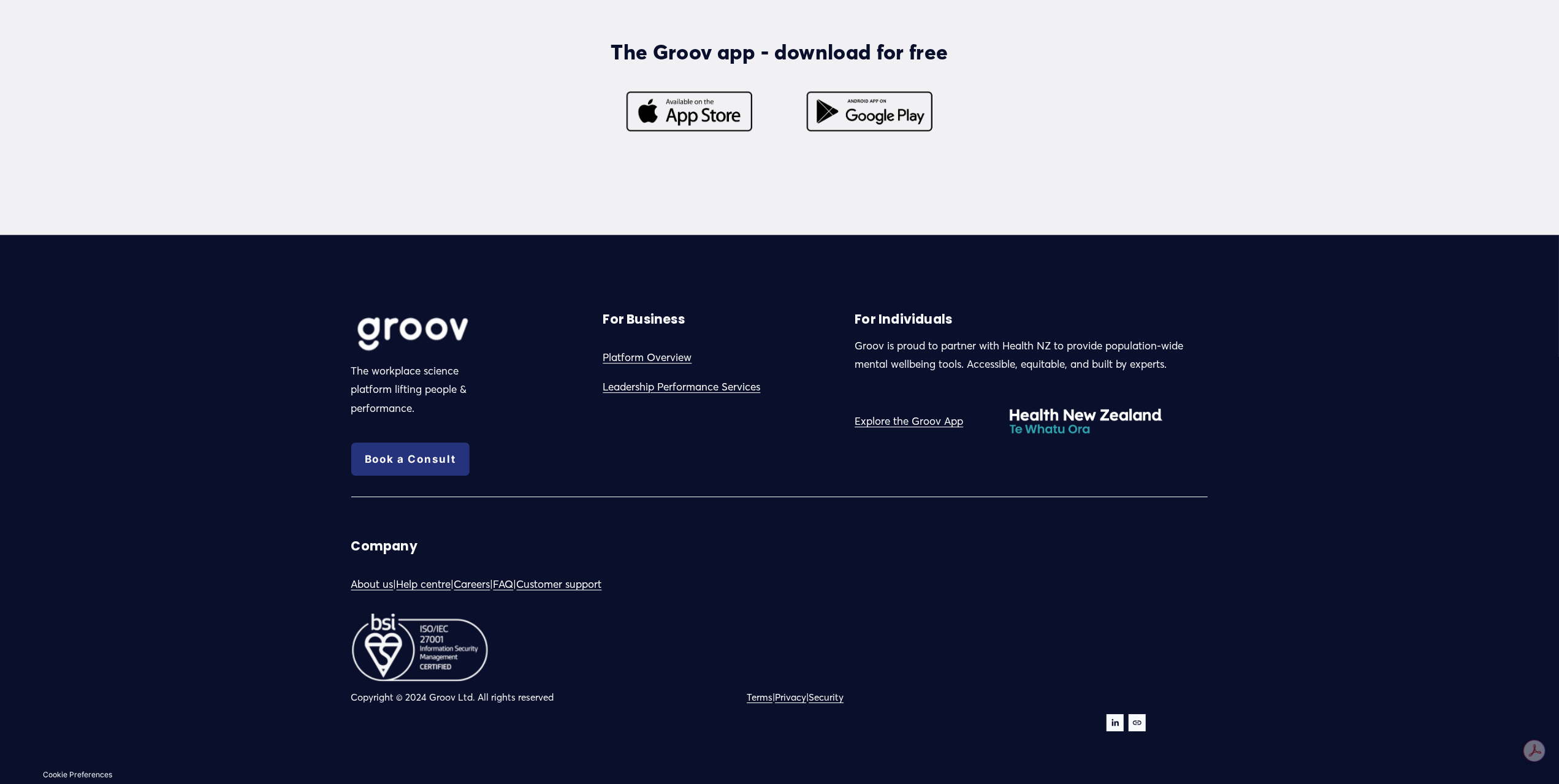
click at [804, 696] on link "Privacy" at bounding box center [790, 697] width 32 height 17
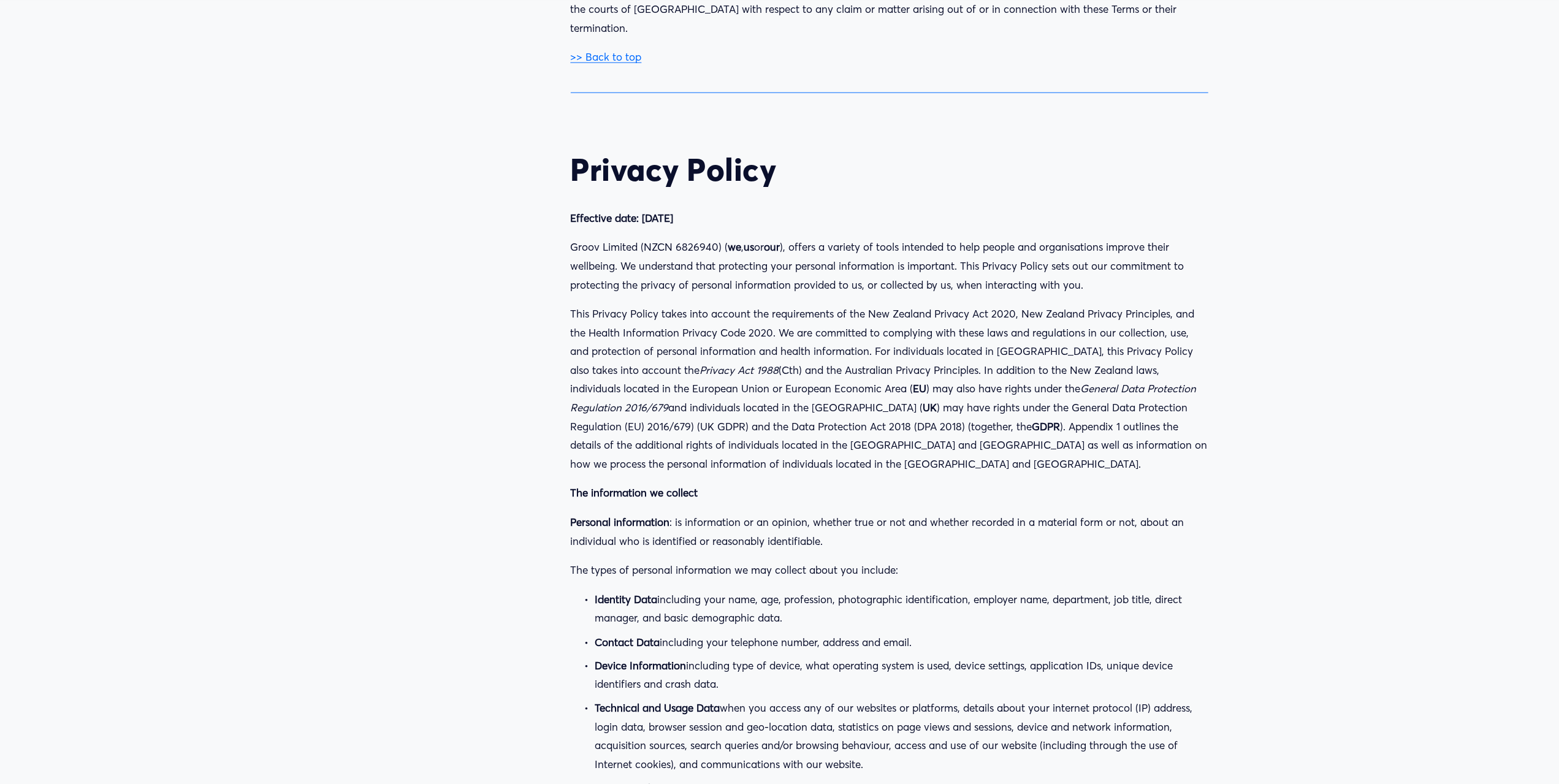
scroll to position [15737, 0]
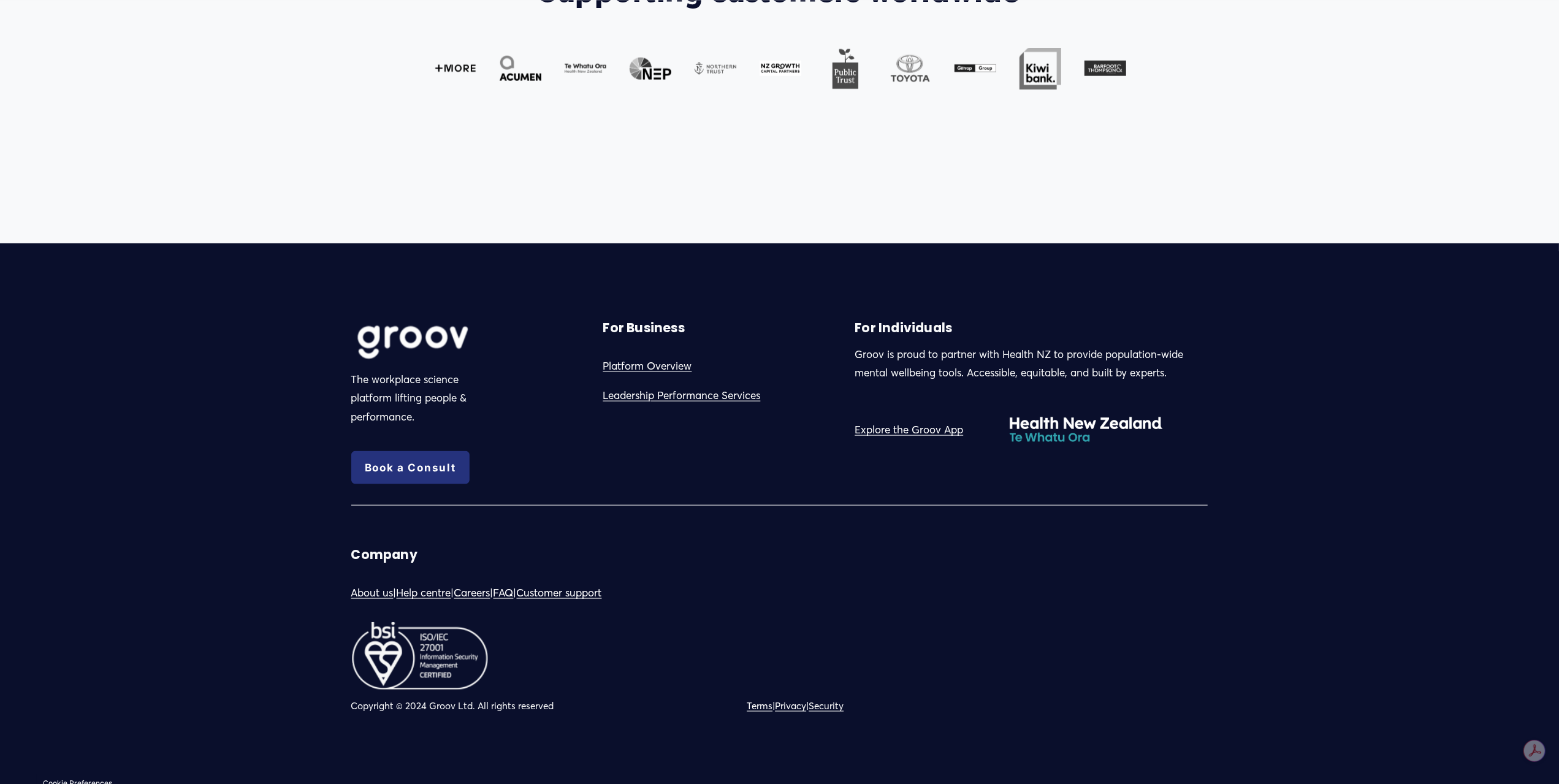
scroll to position [1473, 0]
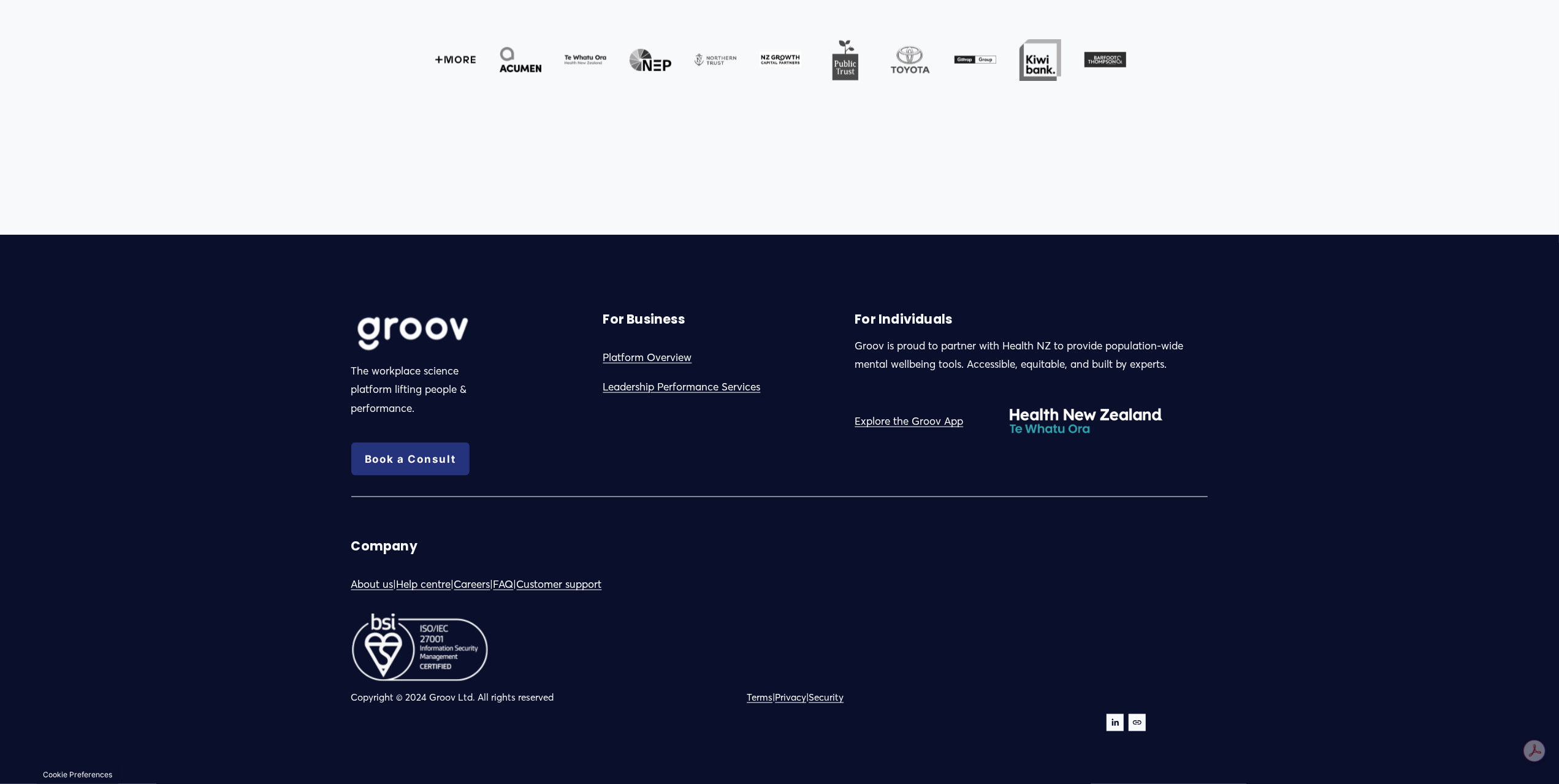
click at [806, 699] on link "Privacy" at bounding box center [790, 697] width 32 height 17
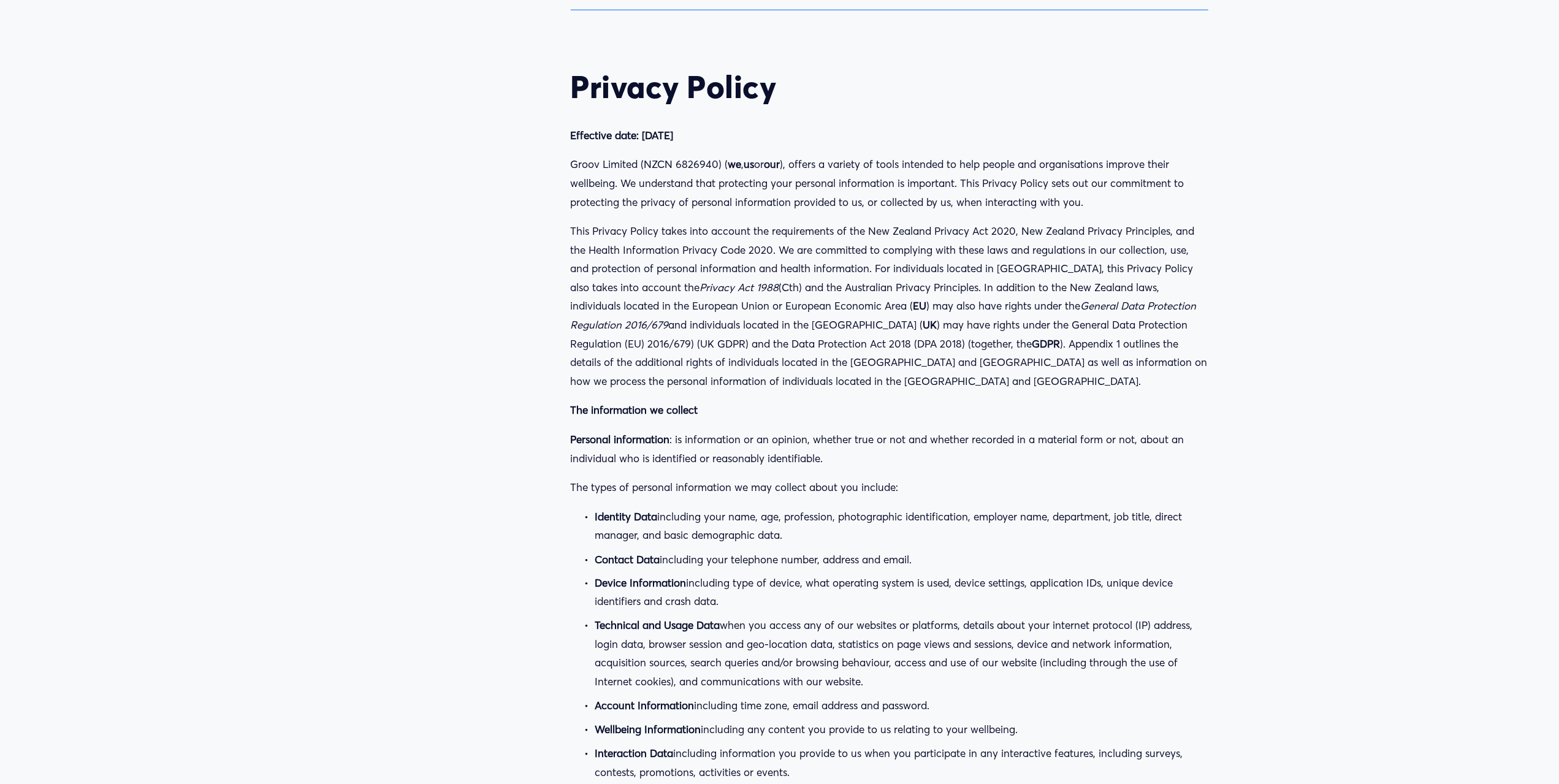
scroll to position [15799, 0]
